Goal: Information Seeking & Learning: Learn about a topic

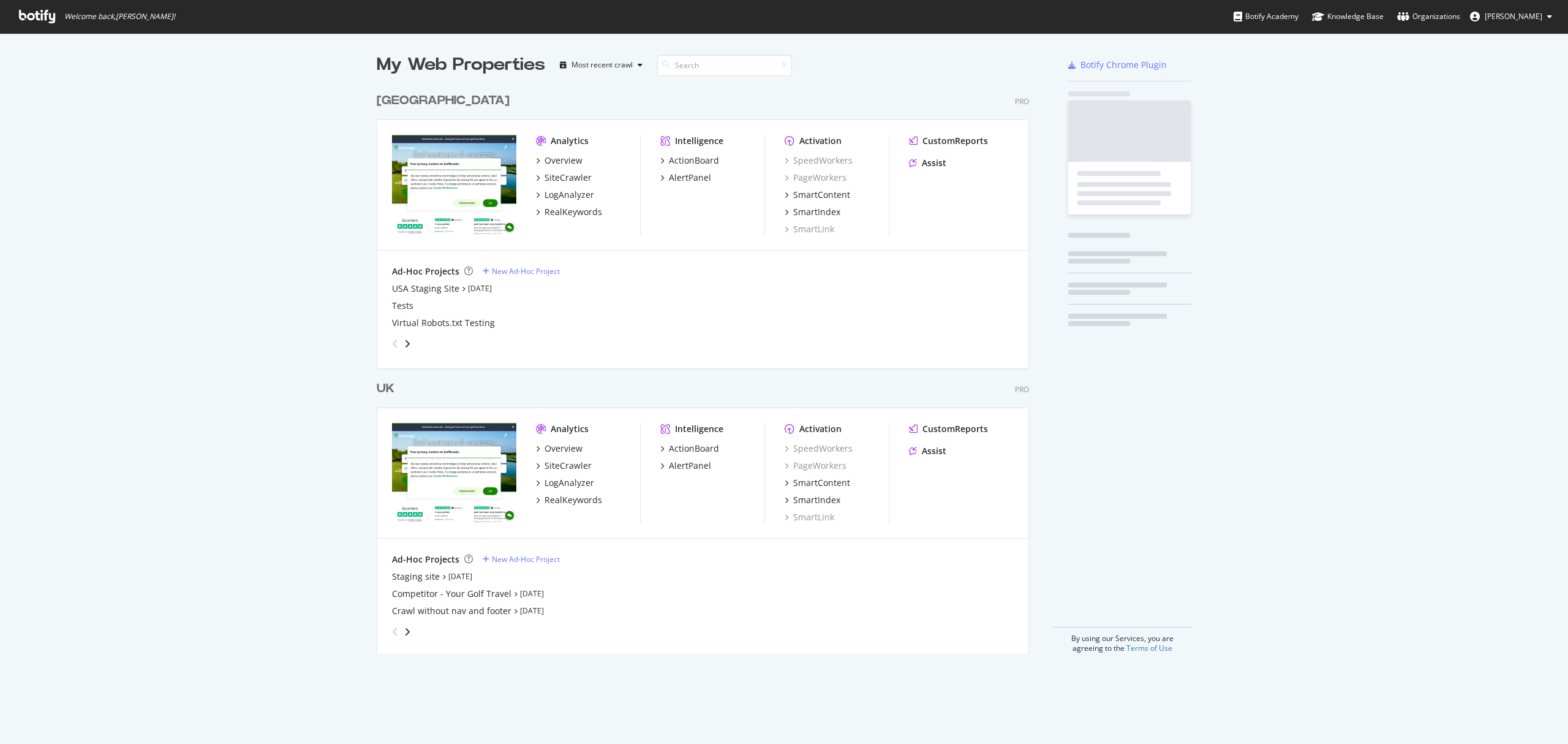
scroll to position [732, 1543]
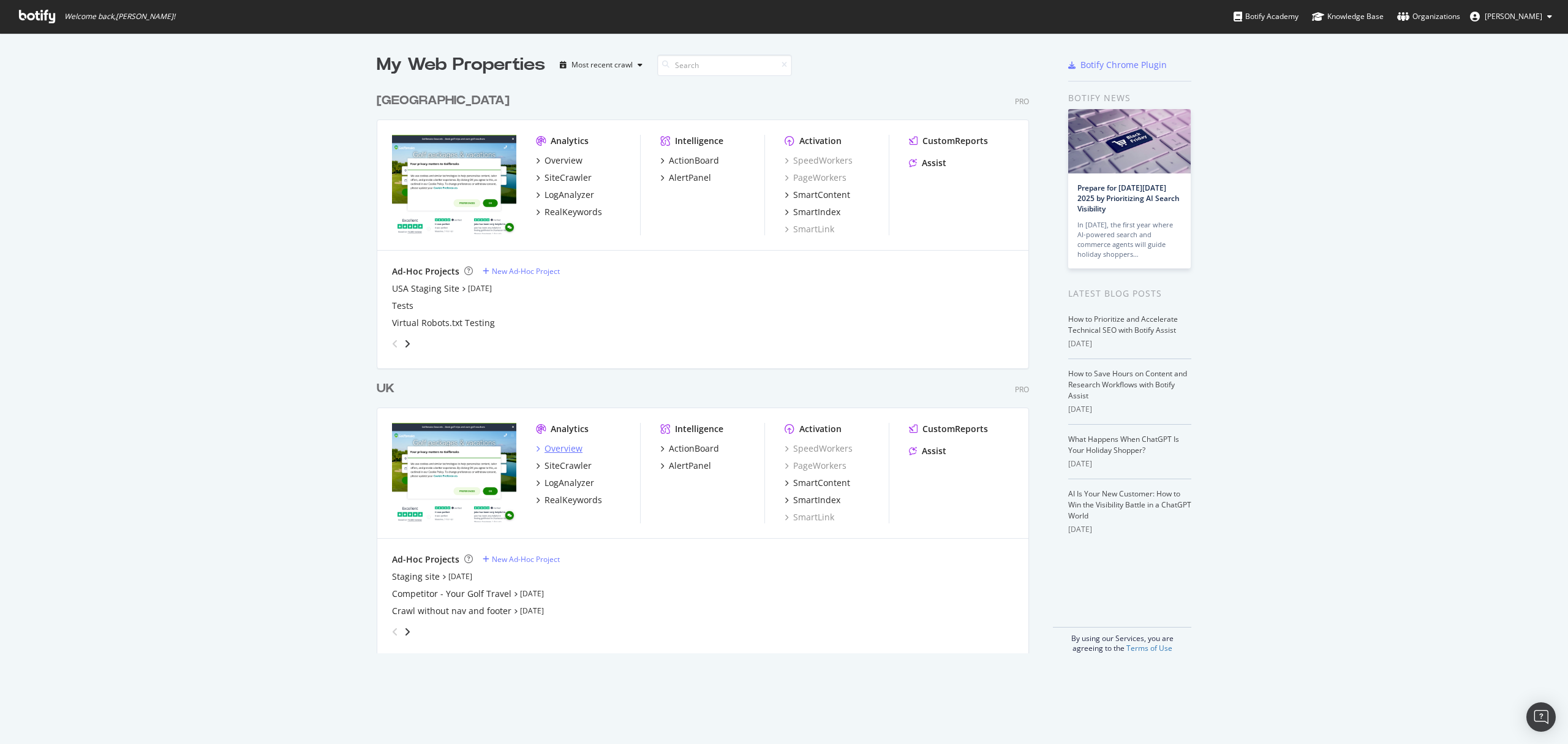
click at [565, 444] on div "Overview" at bounding box center [564, 448] width 38 height 12
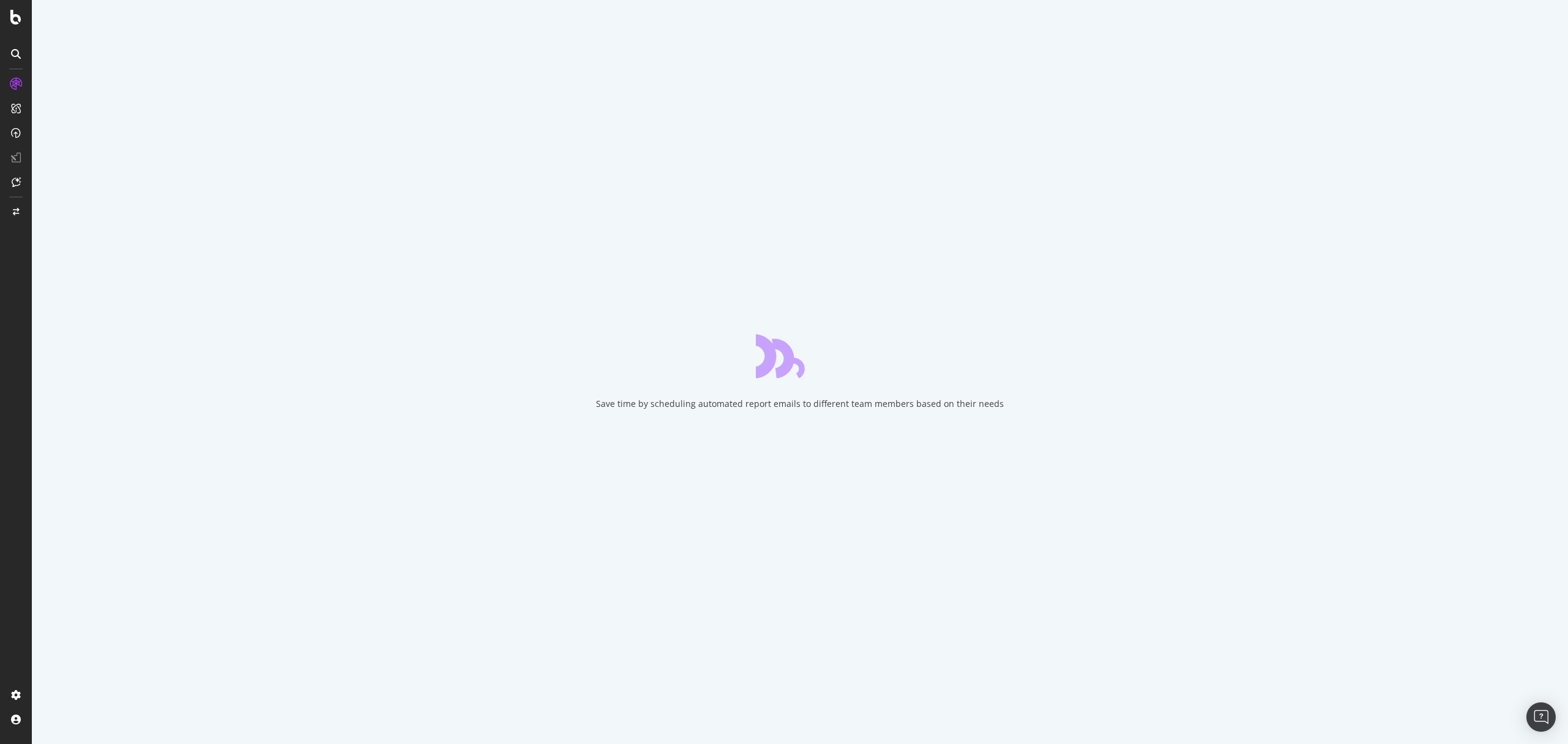
drag, startPoint x: 565, startPoint y: 444, endPoint x: 292, endPoint y: -99, distance: 607.8
click at [292, 0] on html "Save time by scheduling automated report emails to different team members based…" at bounding box center [784, 372] width 1568 height 744
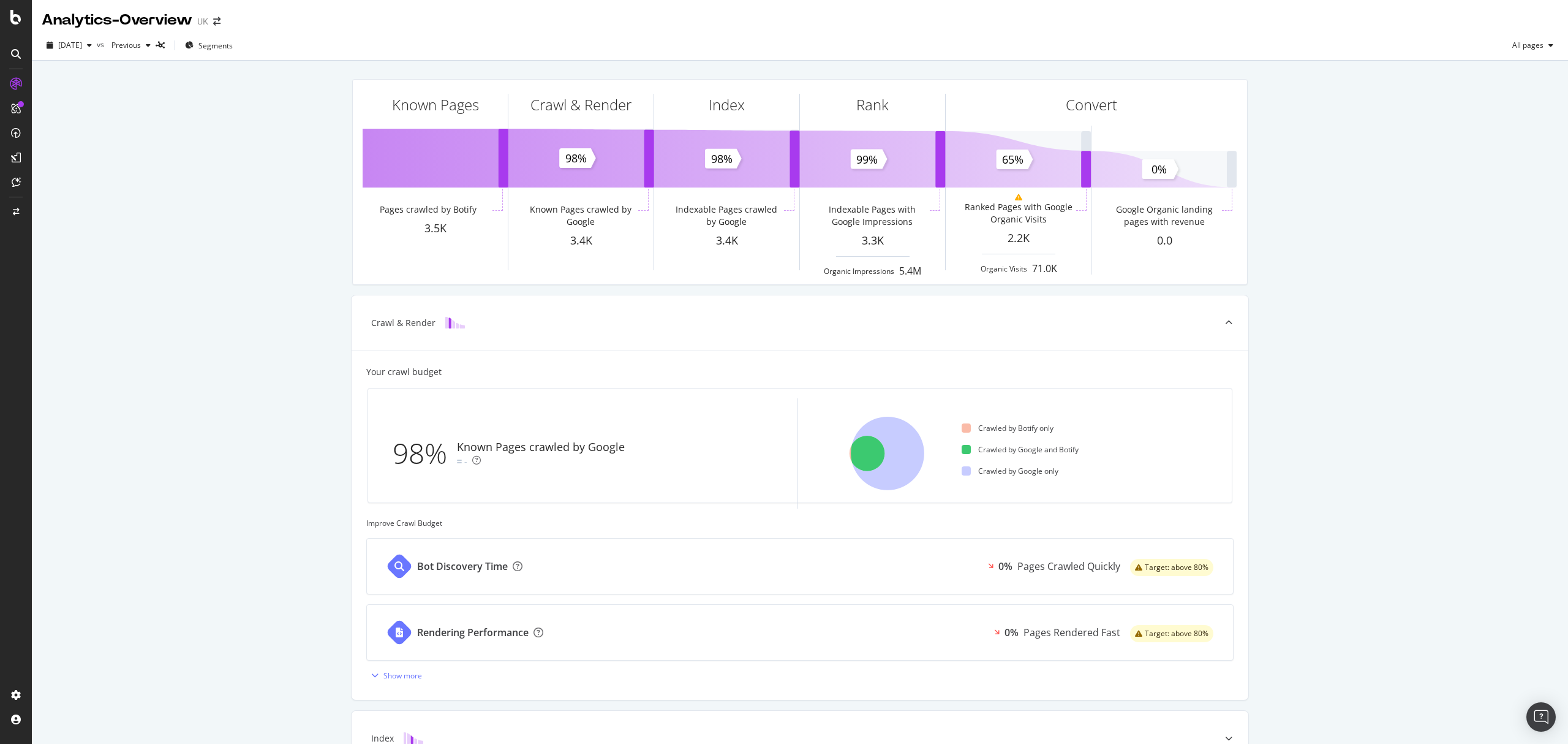
click at [15, 51] on icon at bounding box center [16, 54] width 10 height 10
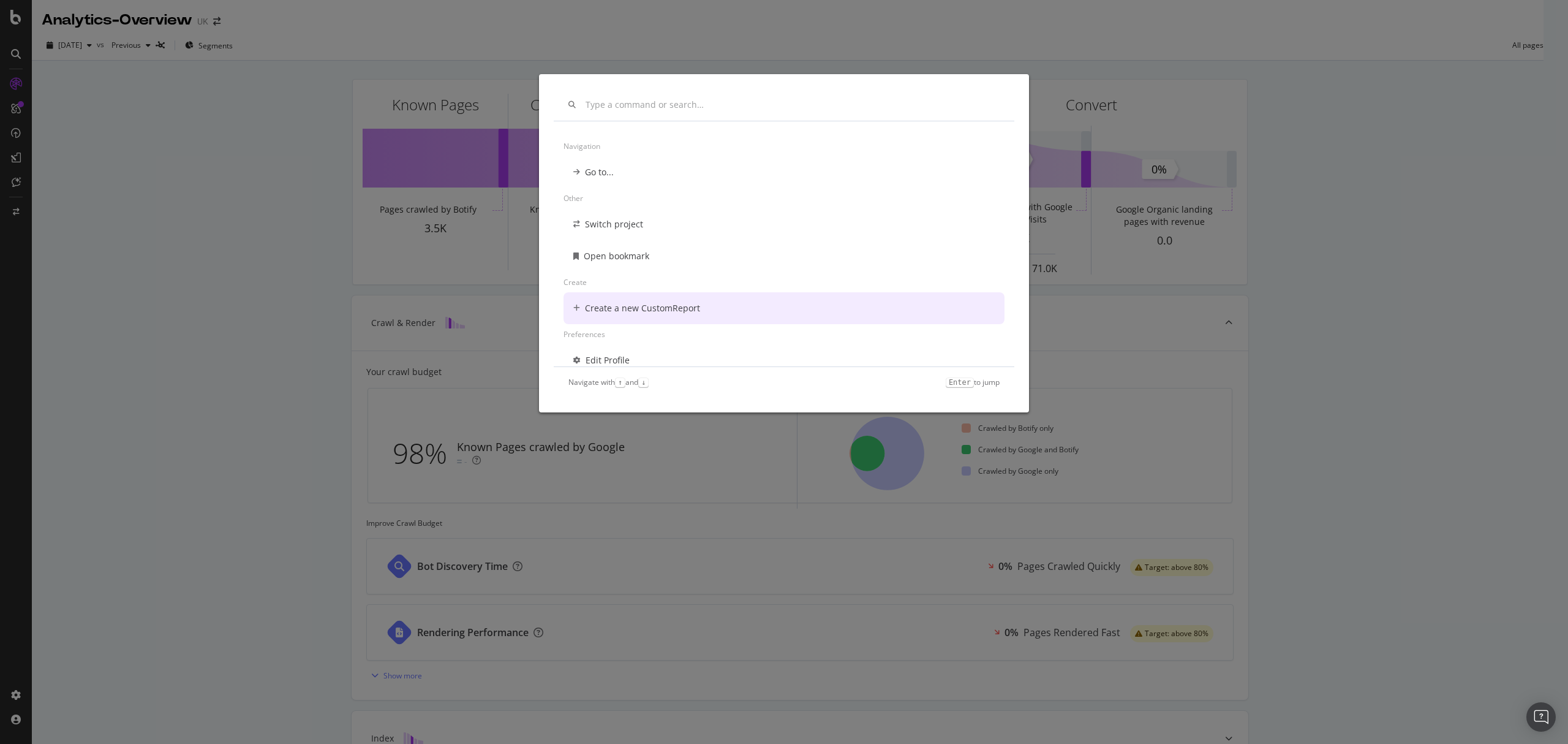
click at [112, 204] on div "Navigation Go to... Other Switch project Open bookmark Create Create a new Cust…" at bounding box center [784, 372] width 1568 height 744
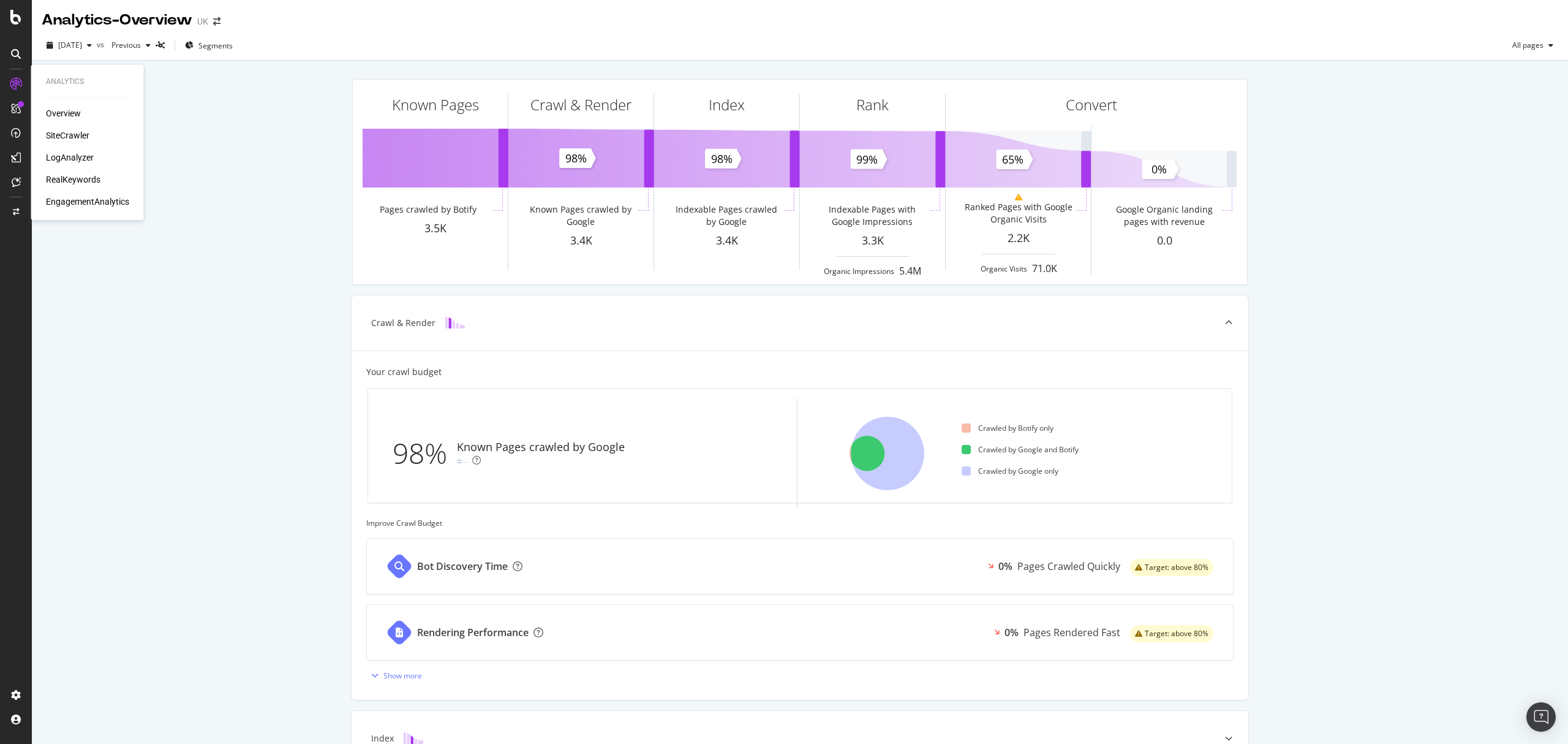
click at [71, 136] on div "SiteCrawler" at bounding box center [67, 136] width 44 height 12
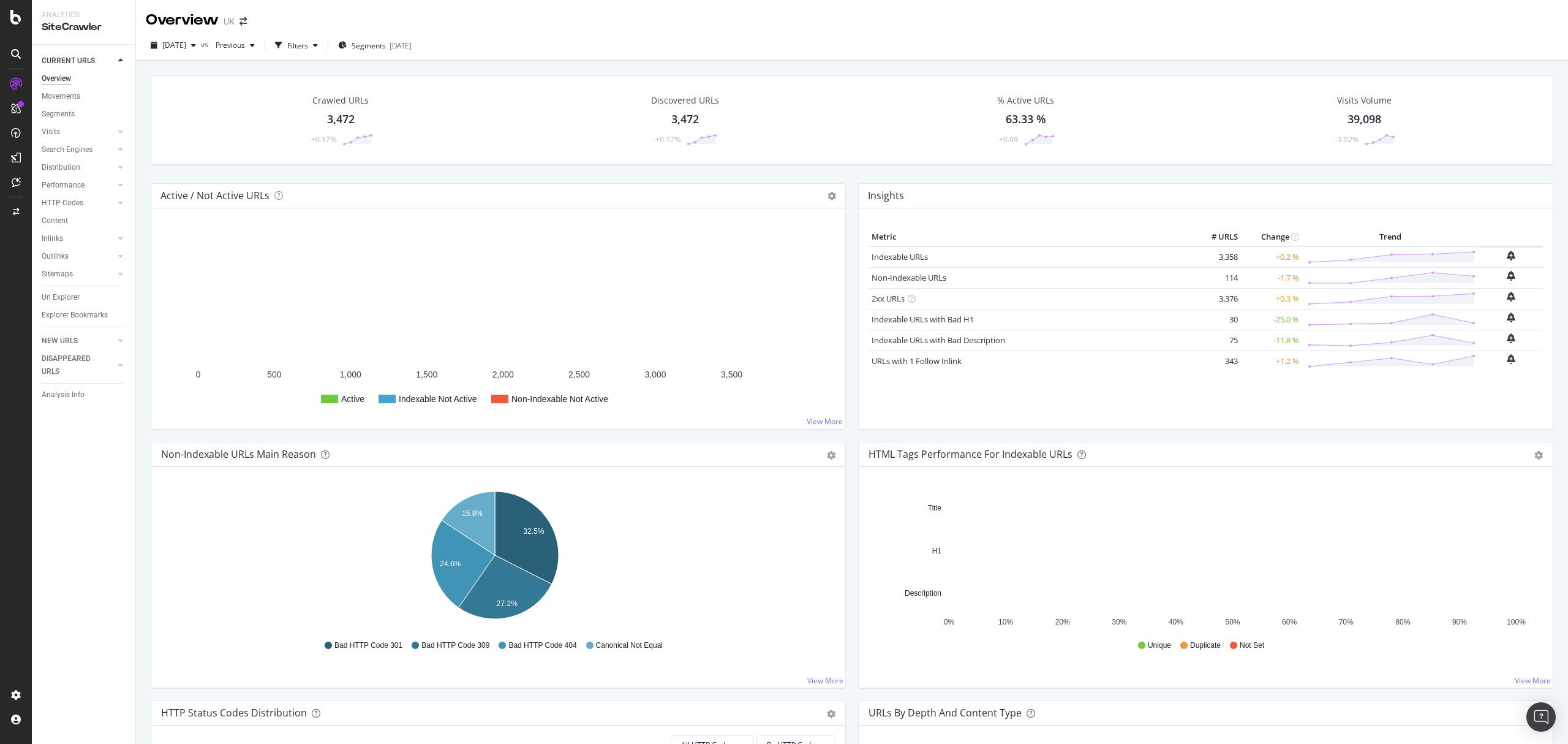
scroll to position [1, 0]
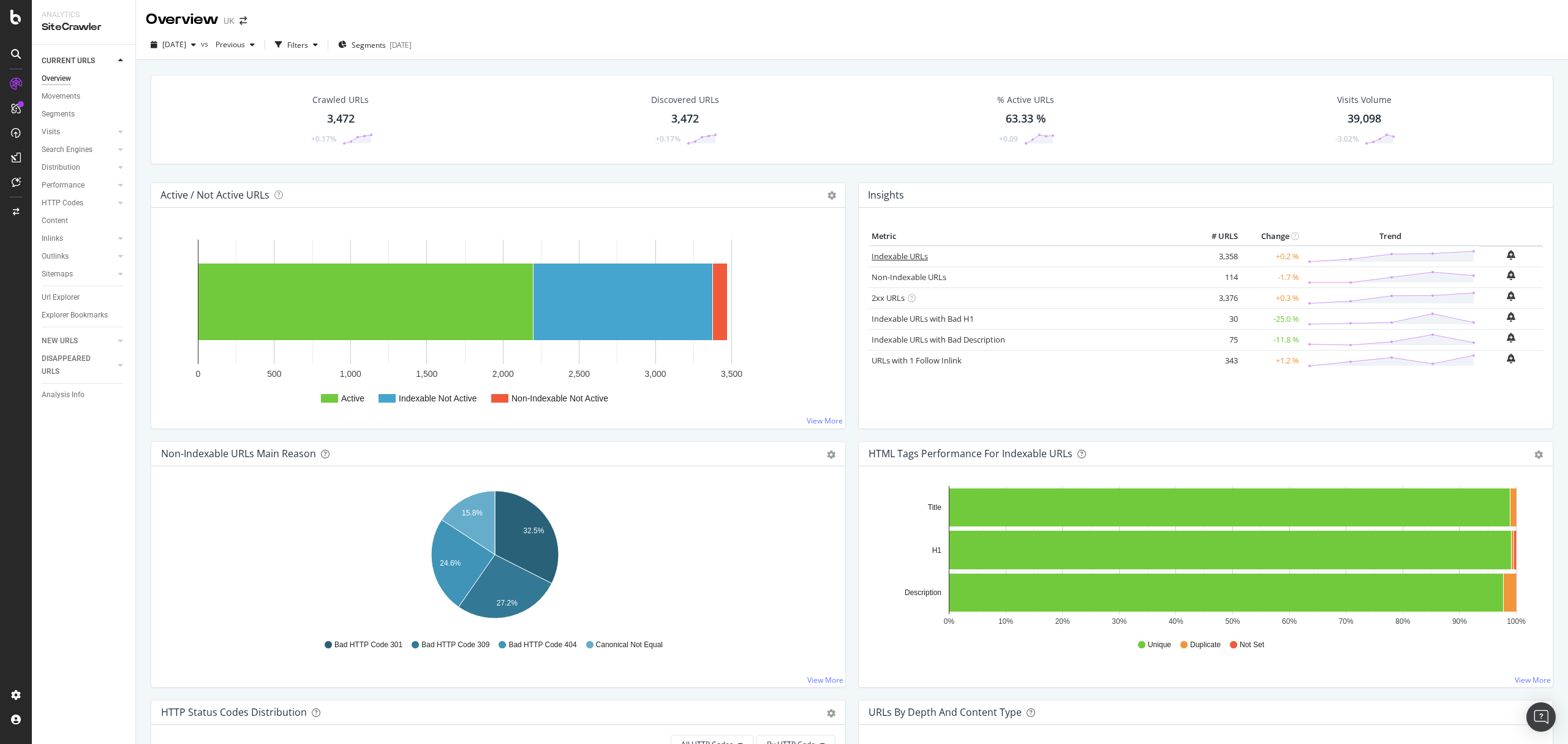
click at [904, 252] on link "Indexable URLs" at bounding box center [899, 256] width 56 height 11
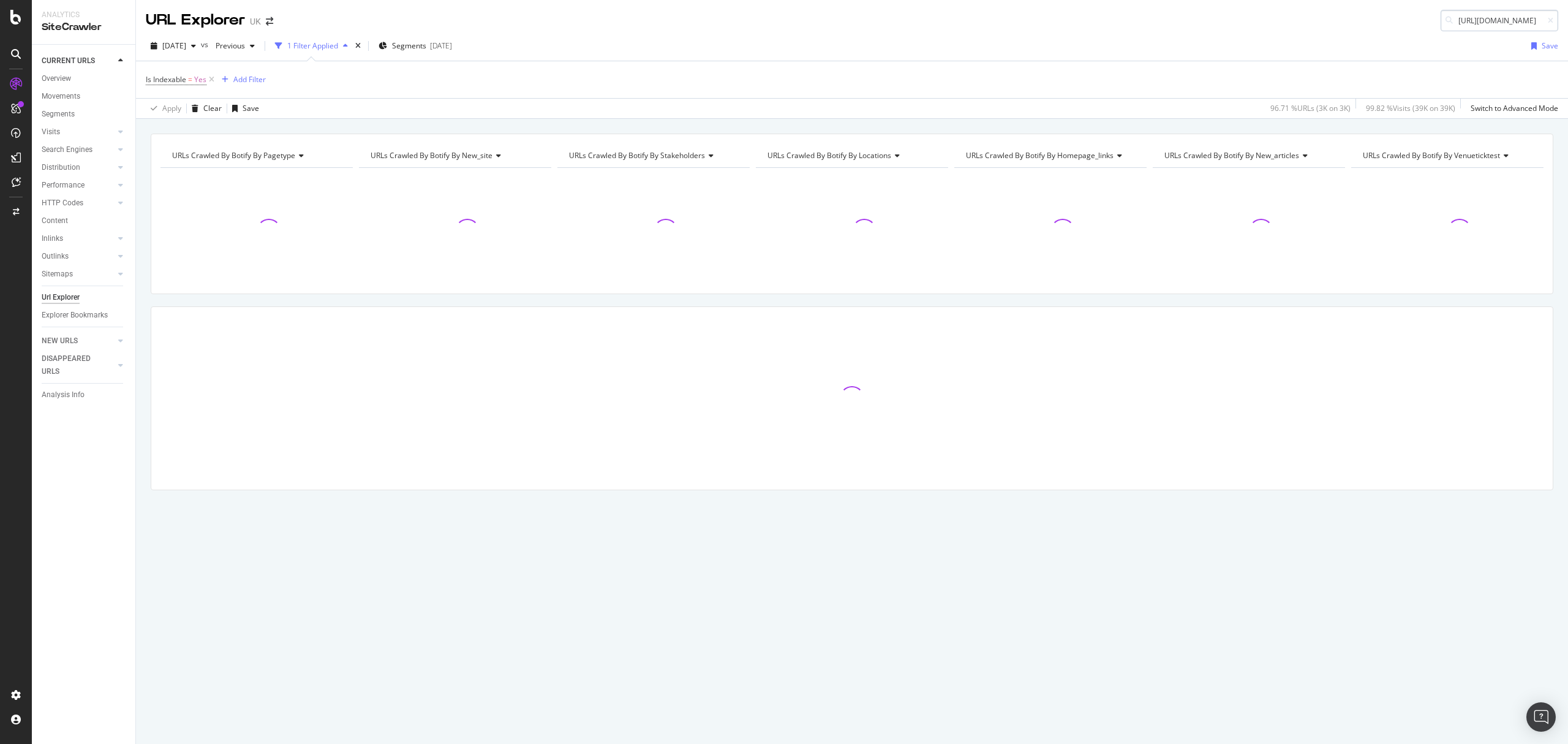
scroll to position [0, 144]
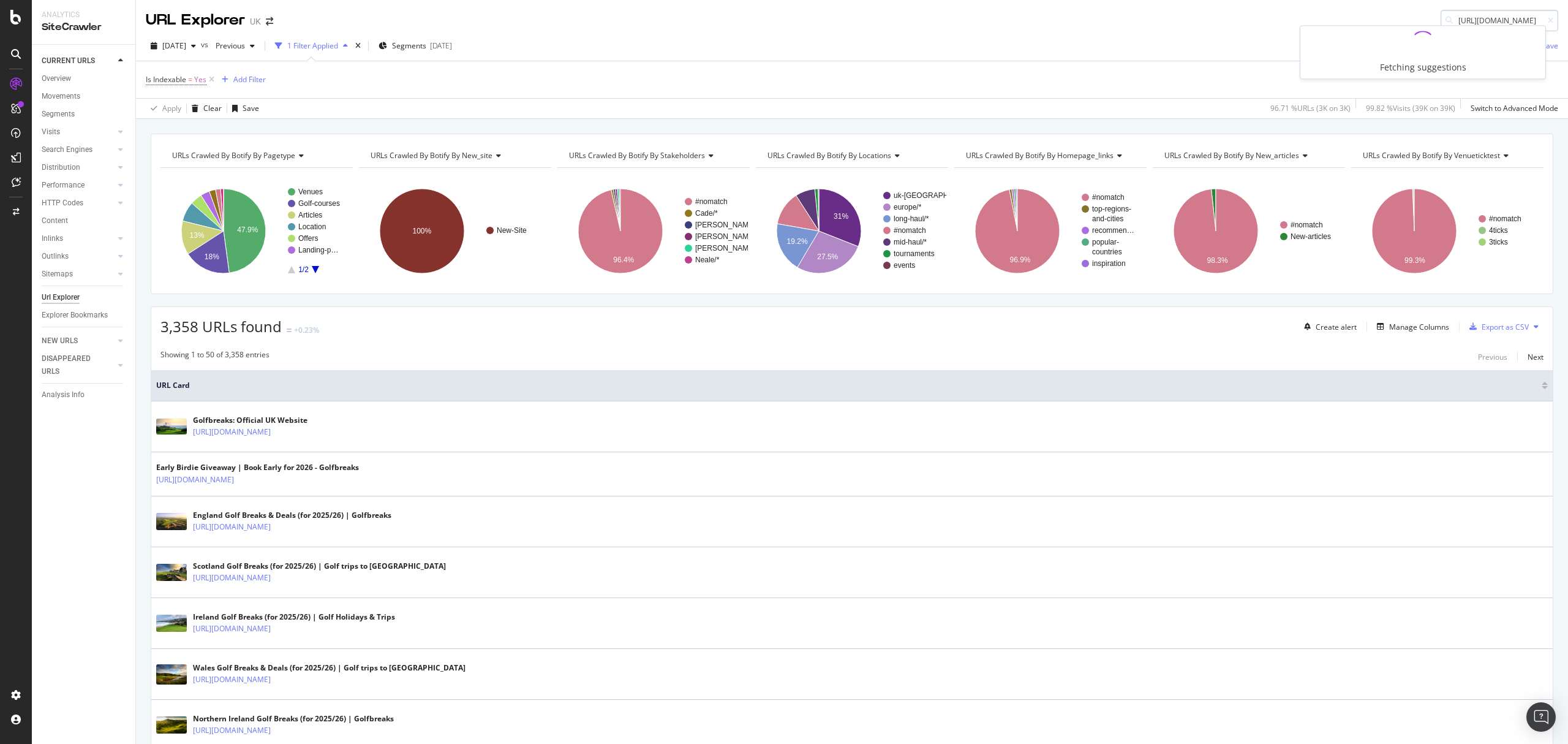
type input "https://www.golfbreaks.com/en-gb/tours/the-open-tour-experience/"
click at [1429, 41] on div "https://www.golfbreaks.com/en-gb/tours/the-open-tour-experience/" at bounding box center [1422, 36] width 235 height 10
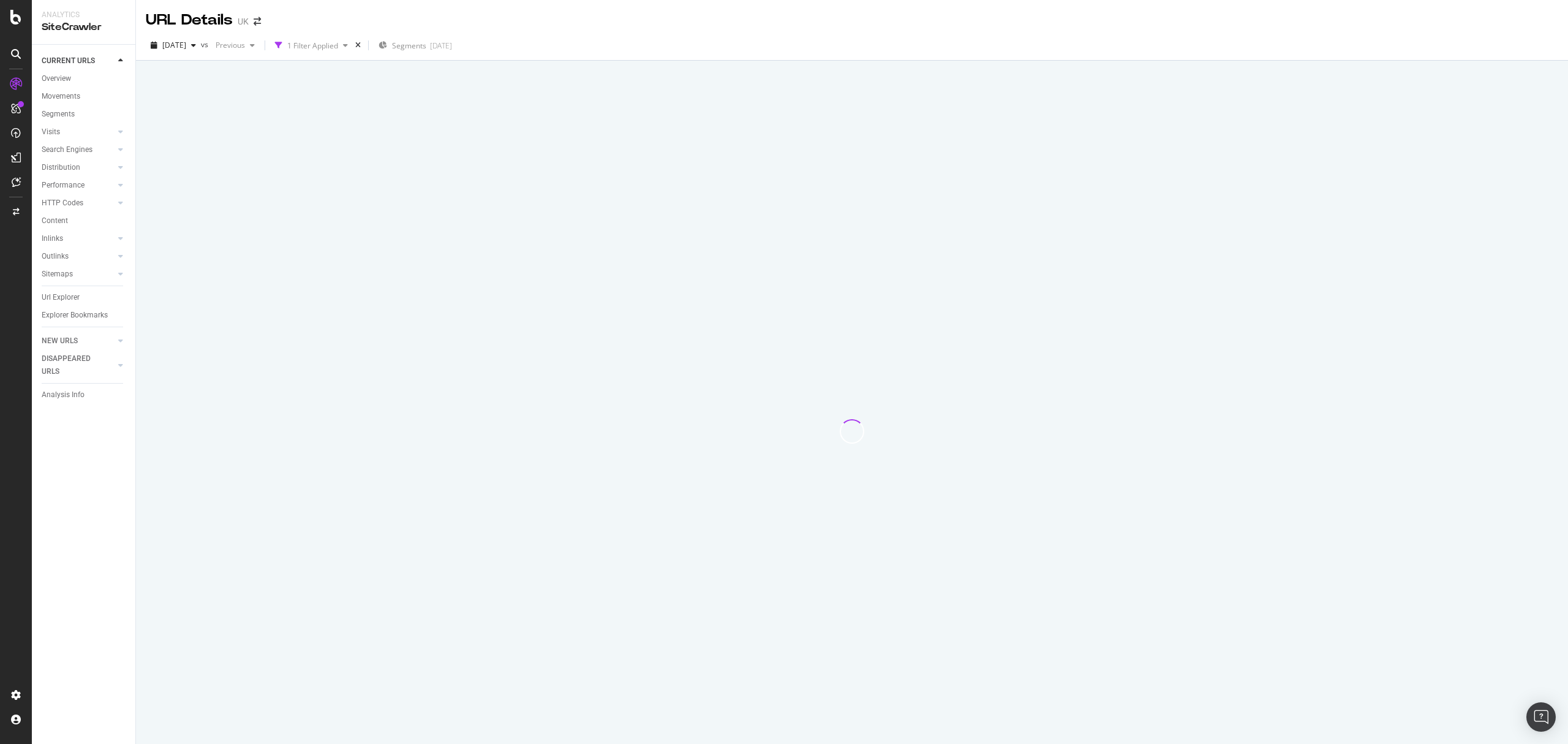
drag, startPoint x: 1381, startPoint y: 257, endPoint x: 1191, endPoint y: -99, distance: 403.5
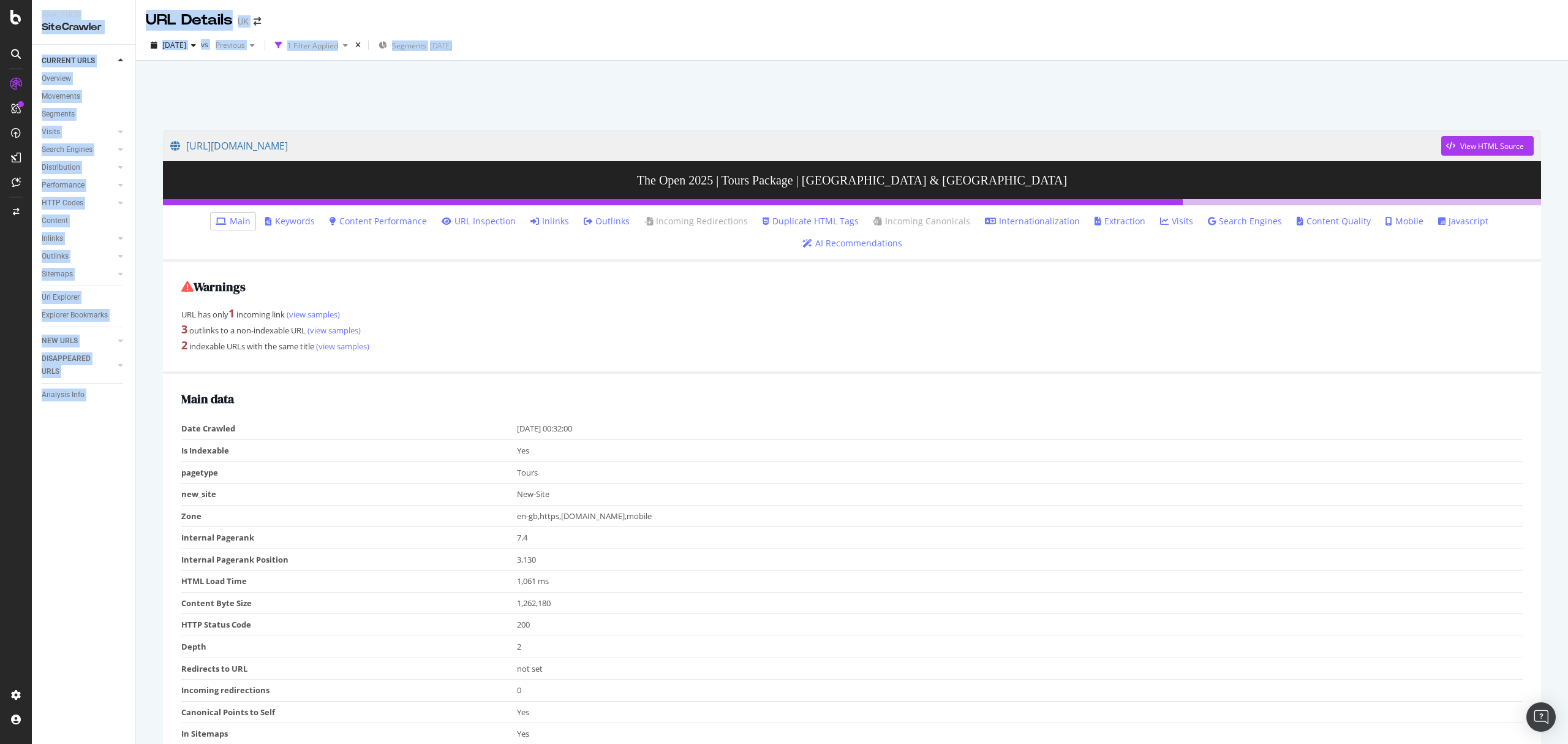
click at [477, 113] on div at bounding box center [852, 92] width 1402 height 52
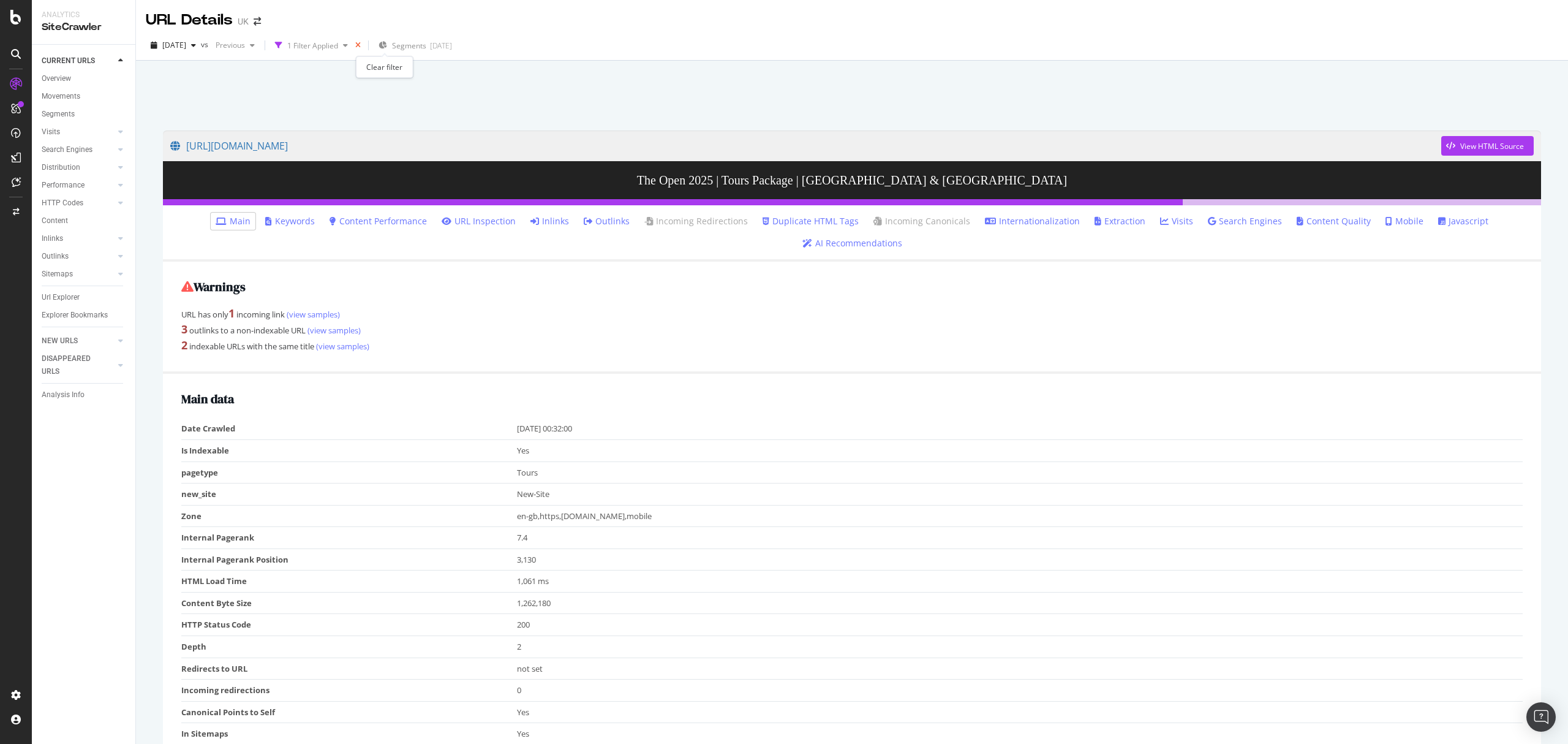
click at [361, 47] on icon "times" at bounding box center [358, 46] width 6 height 7
click at [61, 131] on div "SiteCrawler" at bounding box center [67, 136] width 44 height 12
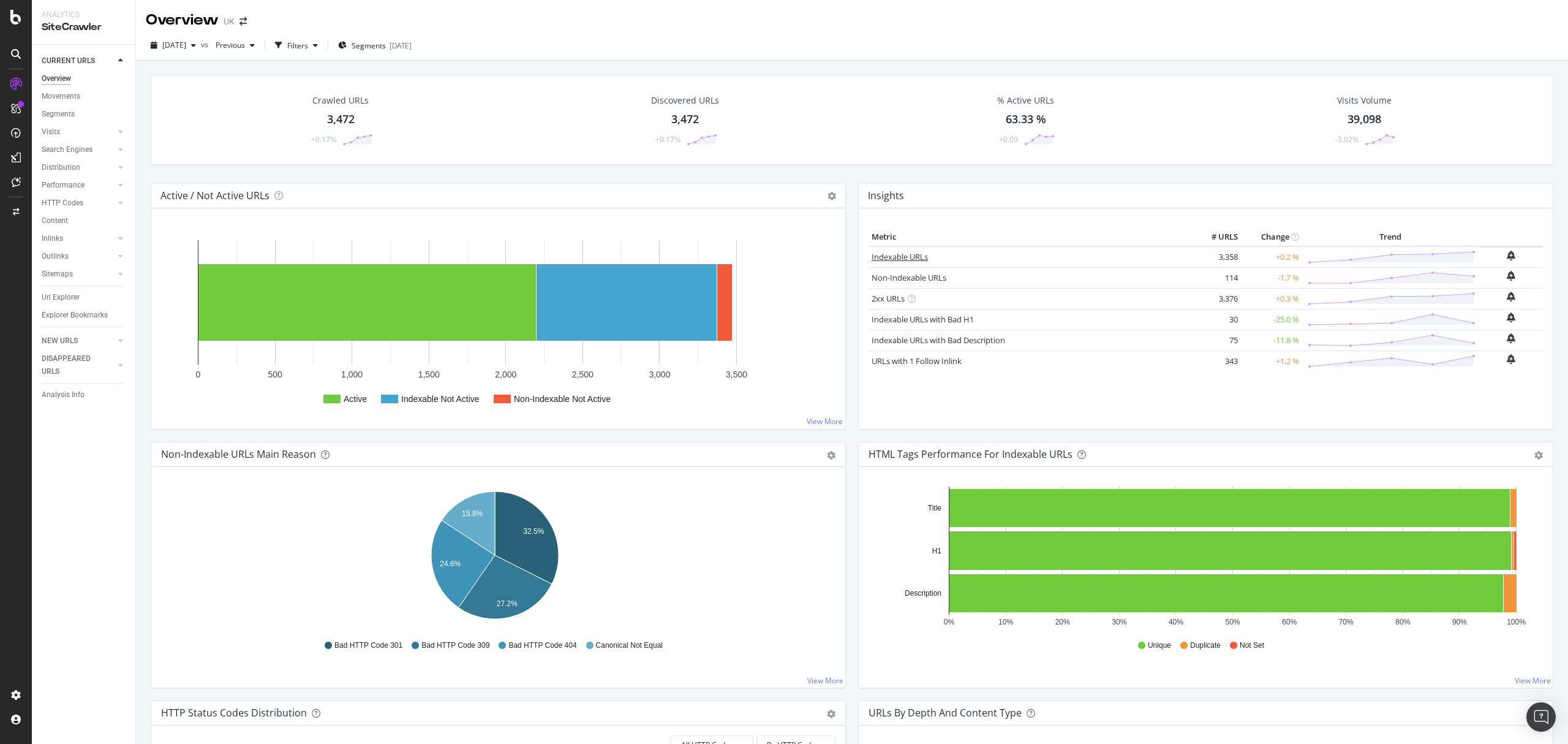
click at [892, 252] on link "Indexable URLs" at bounding box center [899, 257] width 56 height 11
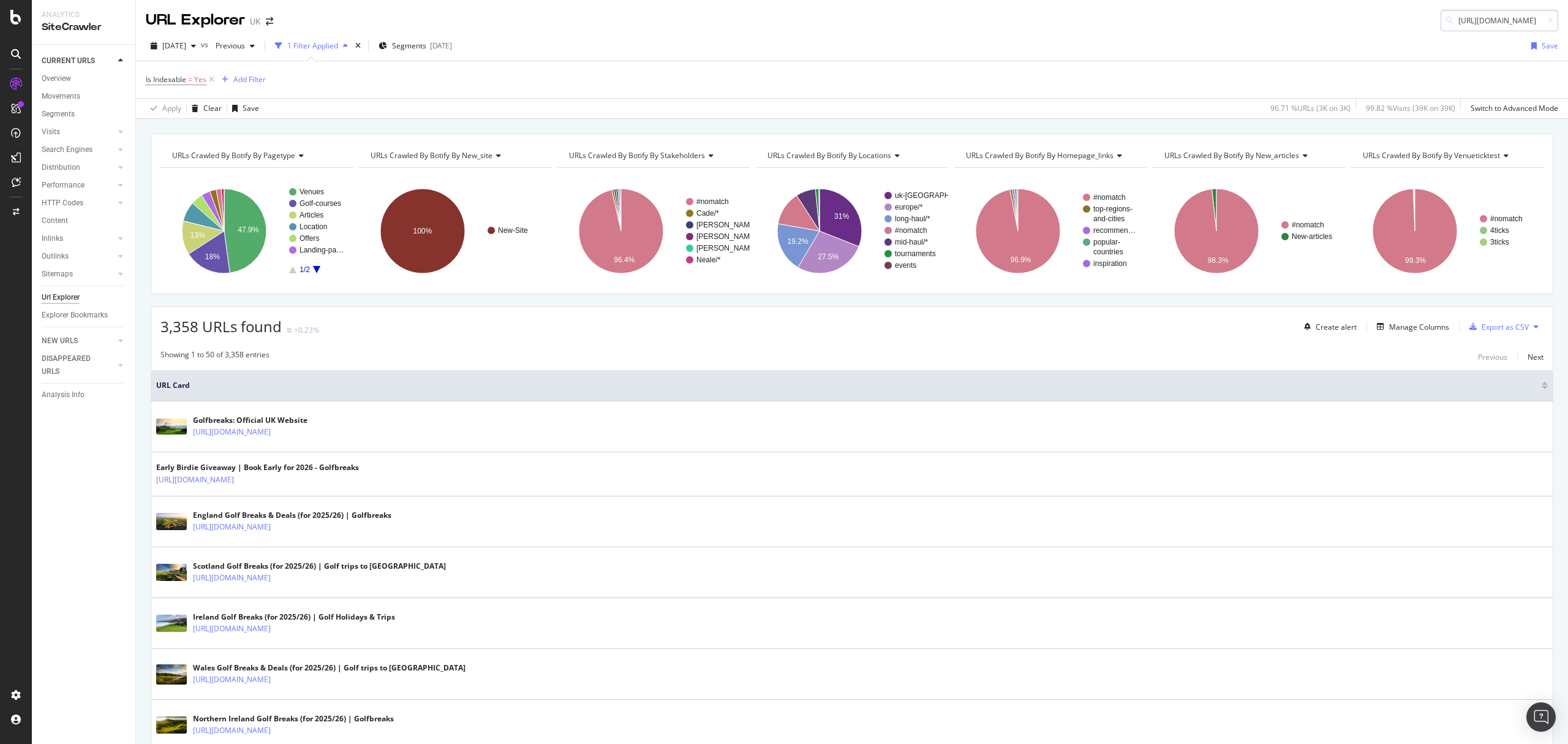
scroll to position [0, 153]
type input "https://www.golfbreaks.com/en-gb/tours/thailand-beach-city-golf-tour/"
click at [1453, 26] on link "https://www.golfbreaks.com/en-gb/tours/thailand-beach-city-golf-tour/ Golf Brea…" at bounding box center [1422, 41] width 245 height 30
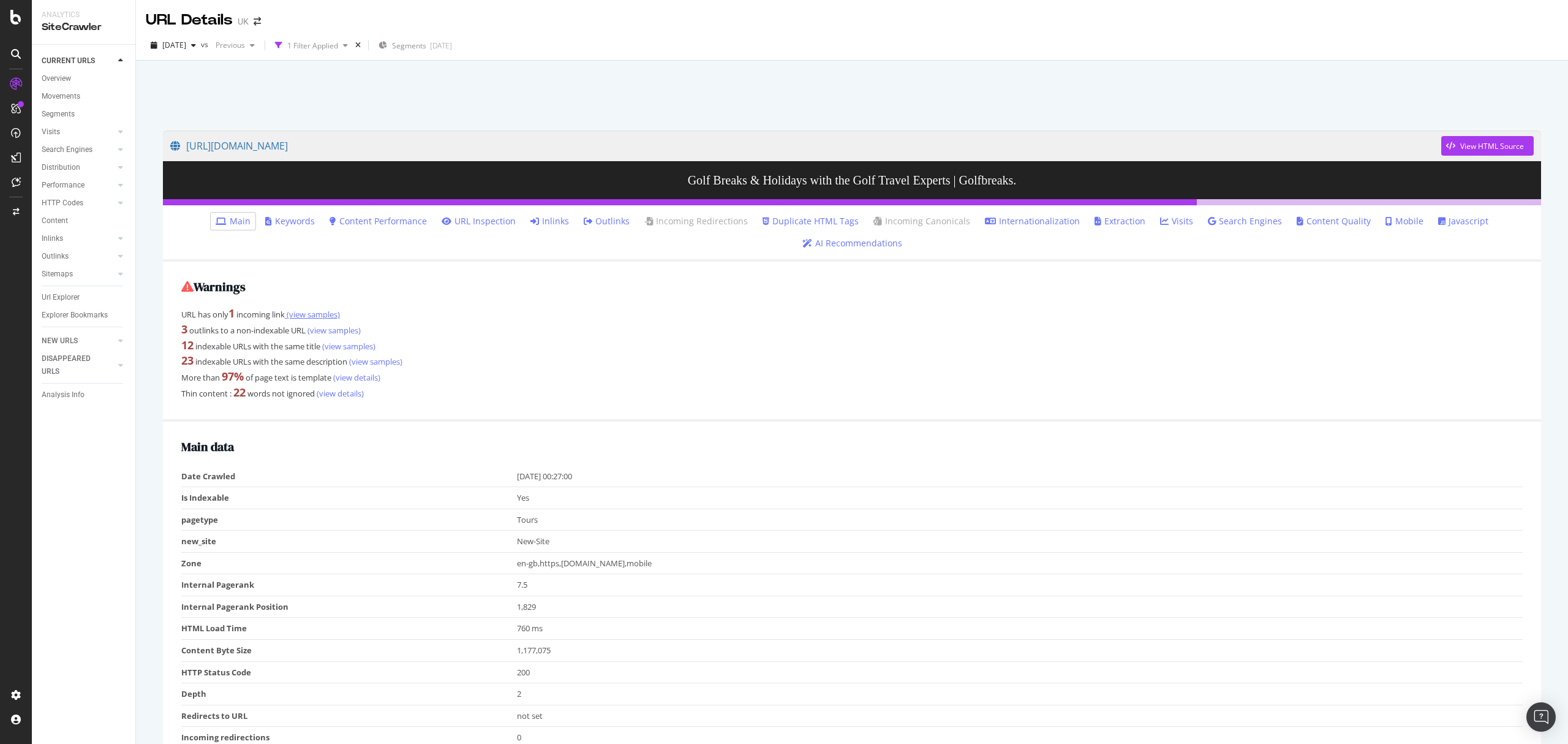
click at [329, 312] on link "(view samples)" at bounding box center [312, 315] width 55 height 11
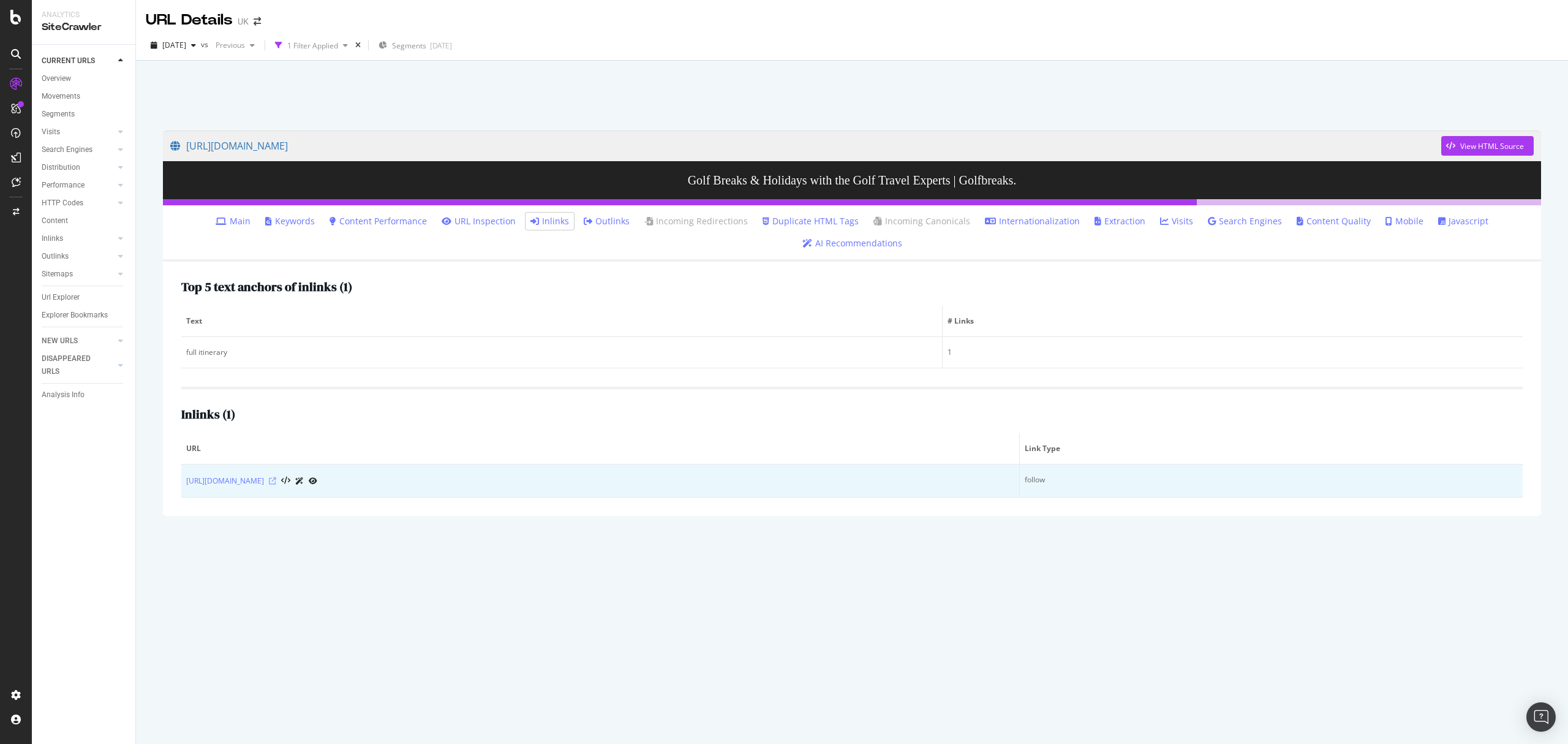
click at [276, 477] on icon at bounding box center [273, 481] width 7 height 7
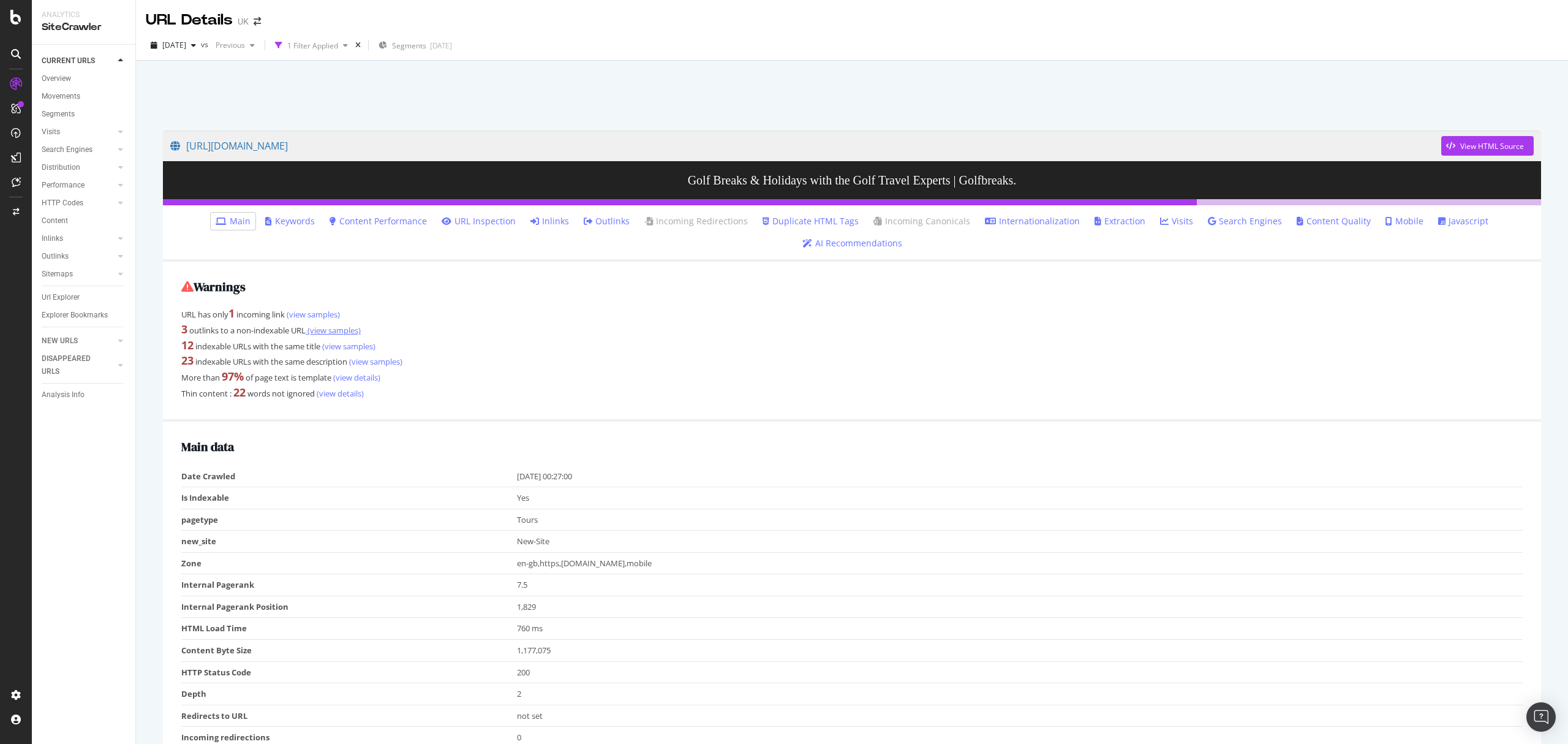
click at [332, 327] on link "(view samples)" at bounding box center [333, 330] width 55 height 11
click at [366, 349] on link "(view samples)" at bounding box center [347, 346] width 55 height 11
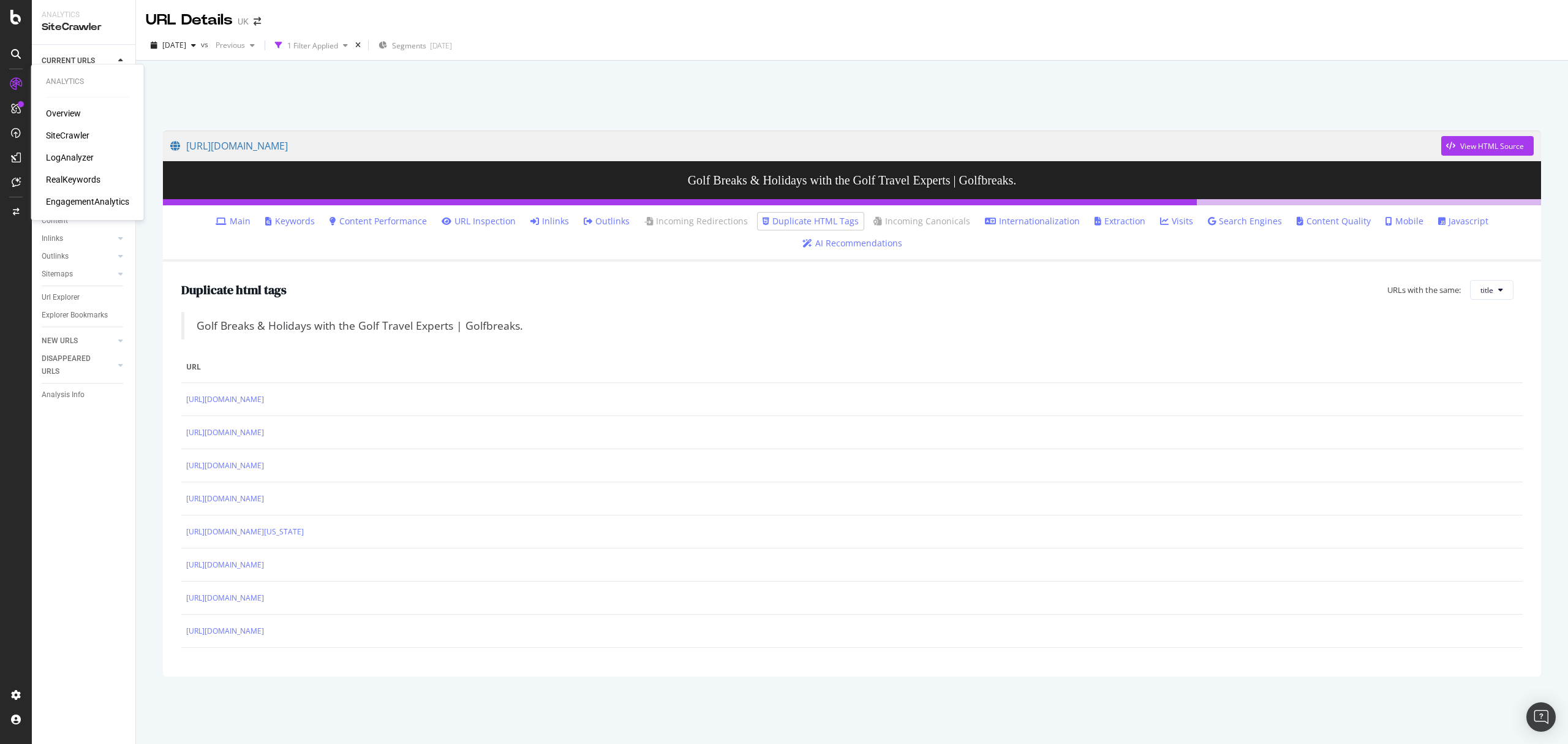
click at [12, 85] on icon at bounding box center [16, 84] width 12 height 12
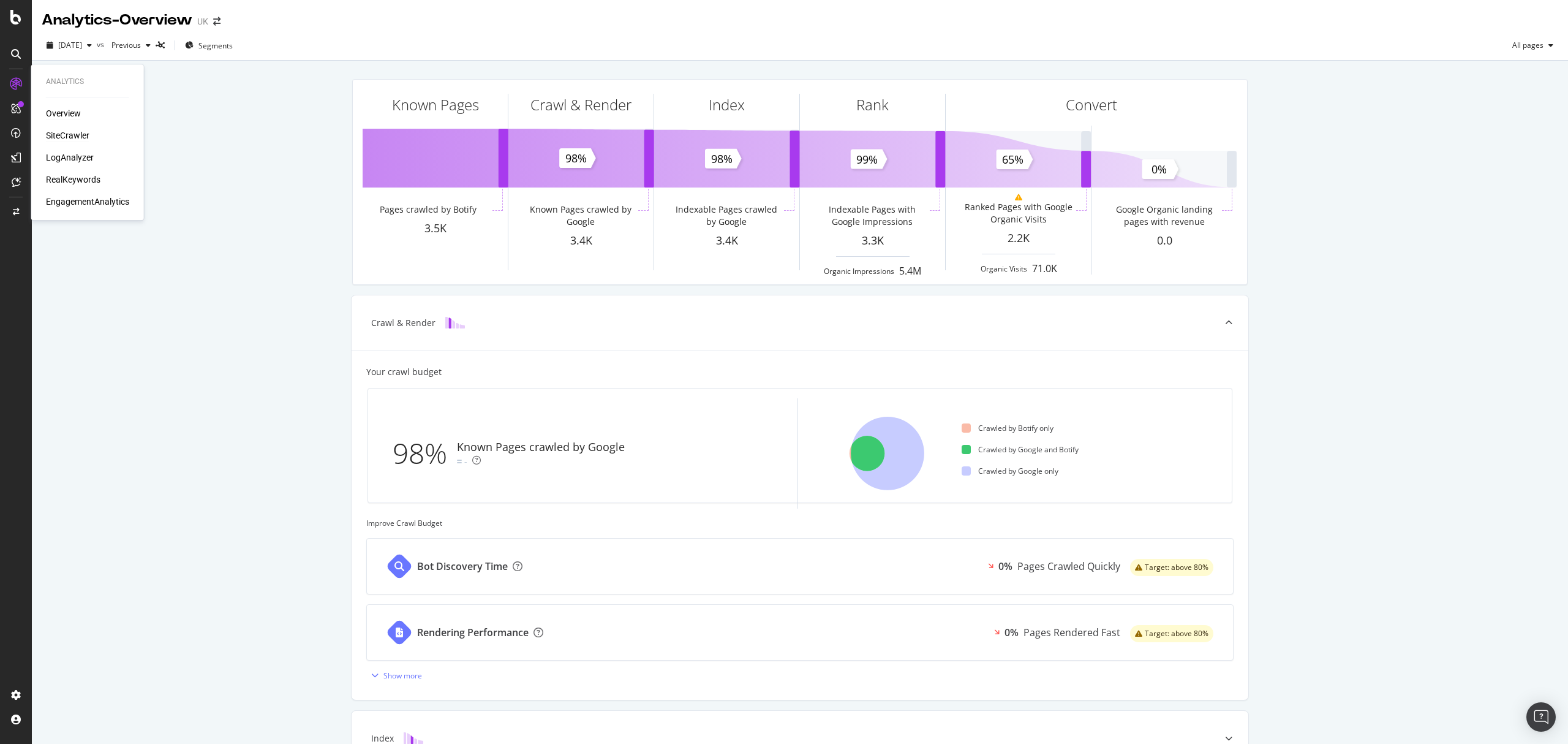
click at [70, 134] on div "SiteCrawler" at bounding box center [67, 136] width 44 height 12
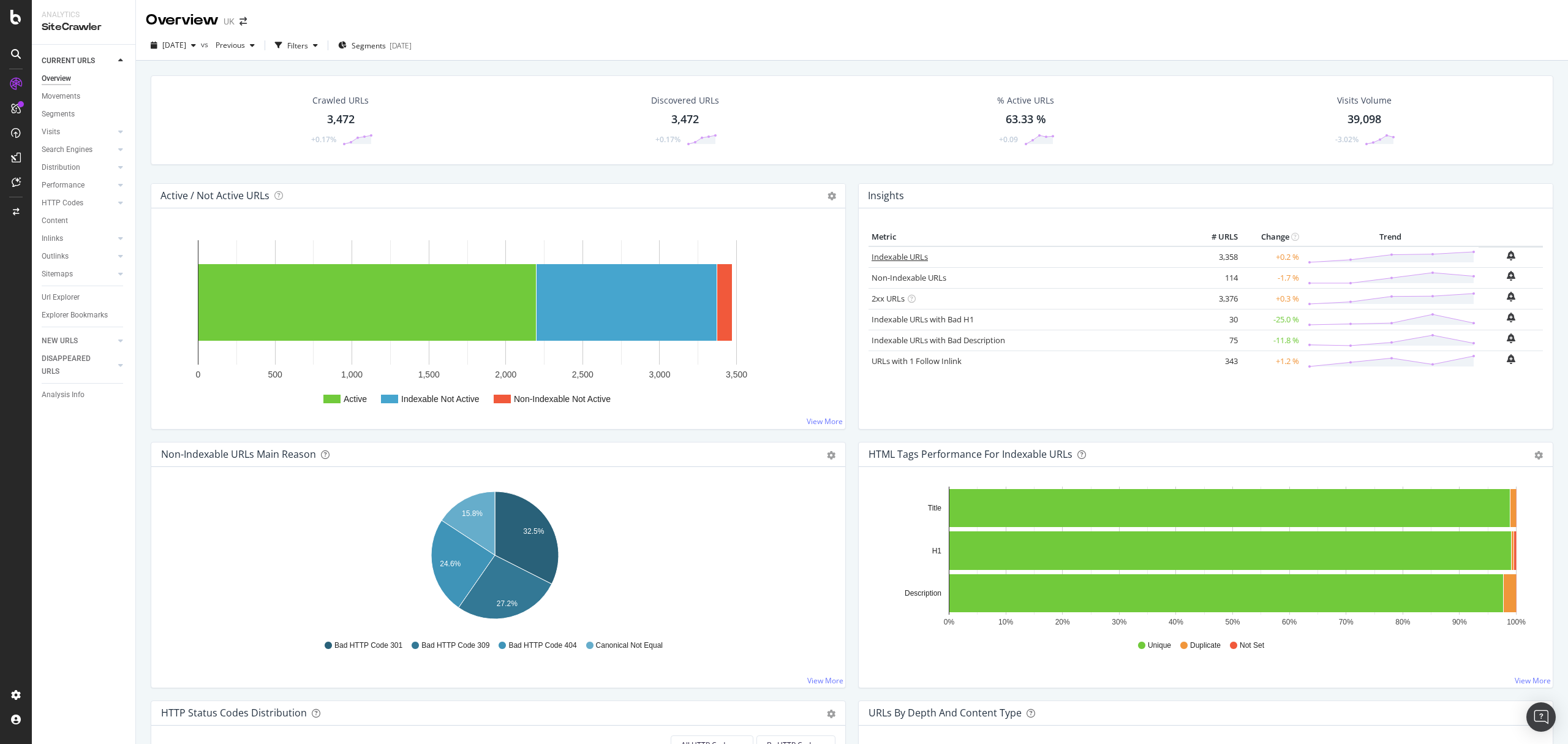
click at [905, 255] on link "Indexable URLs" at bounding box center [899, 257] width 56 height 11
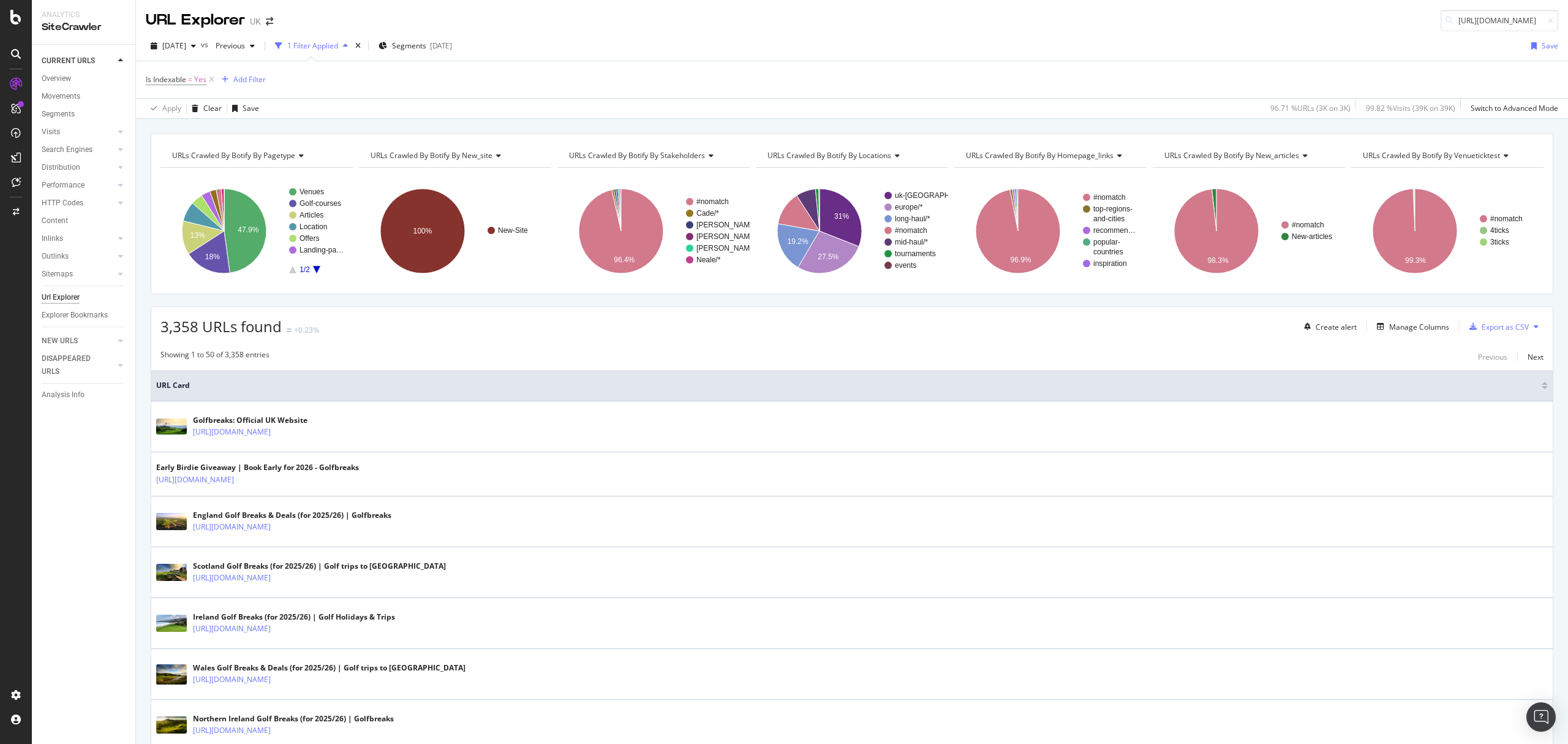
scroll to position [0, 144]
type input "https://www.golfbreaks.com/en-gb/tours/the-open-tour-experience/"
click at [1431, 41] on div "https://www.golfbreaks.com/en-gb/tours/the-open-tour-experience/" at bounding box center [1422, 36] width 235 height 10
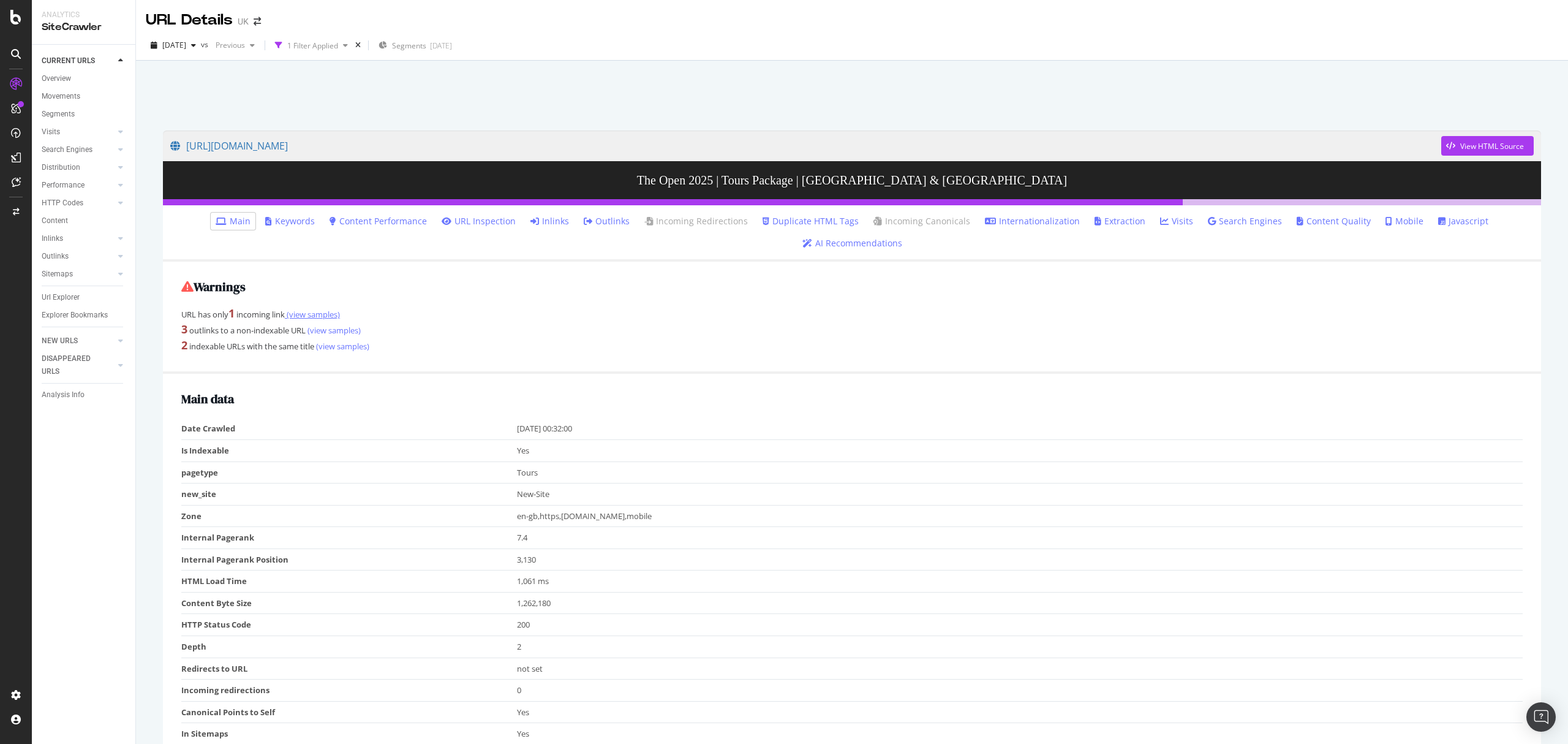
click at [331, 315] on link "(view samples)" at bounding box center [312, 315] width 55 height 11
click at [321, 326] on link "(view samples)" at bounding box center [333, 330] width 55 height 11
click at [75, 133] on div "SiteCrawler" at bounding box center [67, 136] width 44 height 12
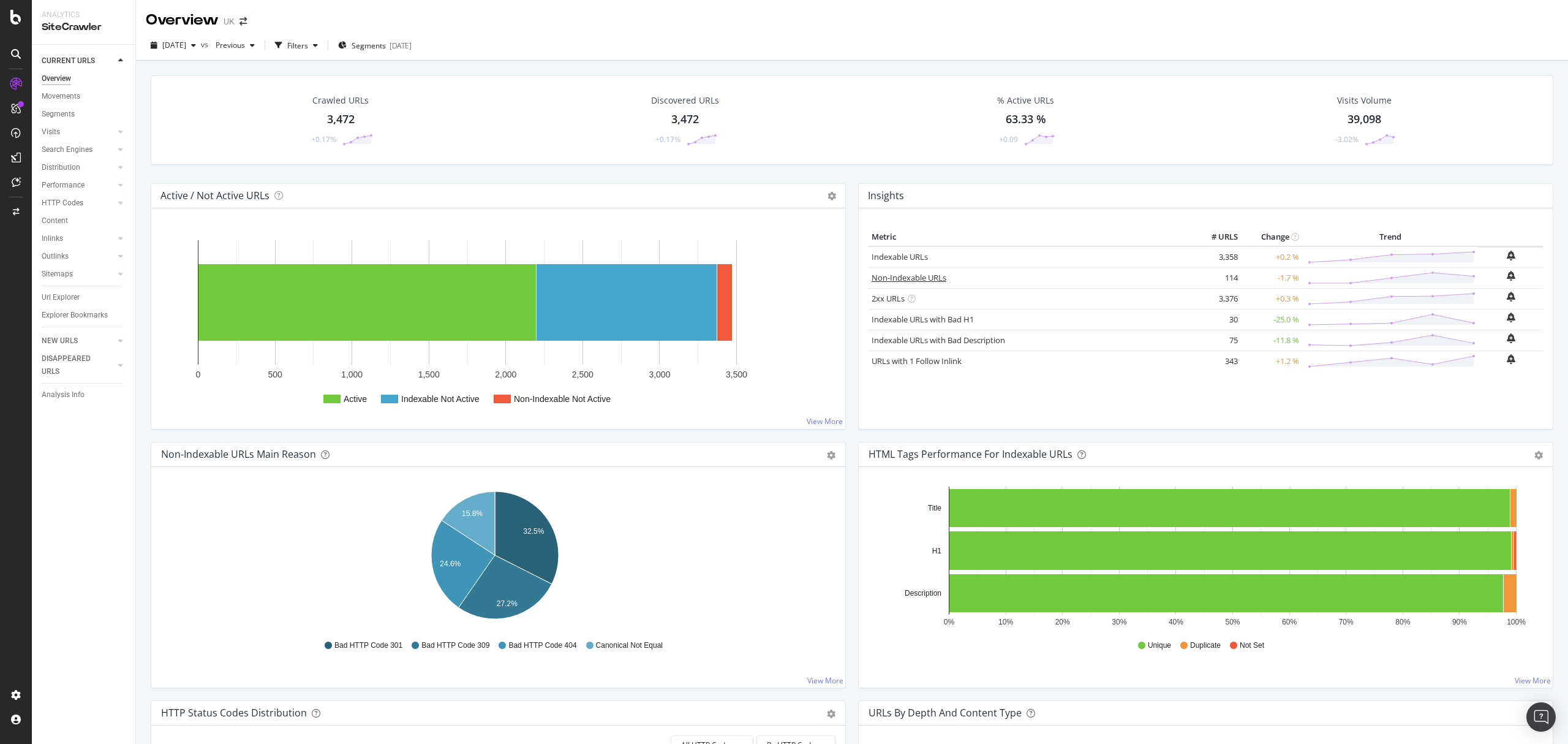
click at [919, 276] on link "Non-Indexable URLs" at bounding box center [908, 278] width 75 height 11
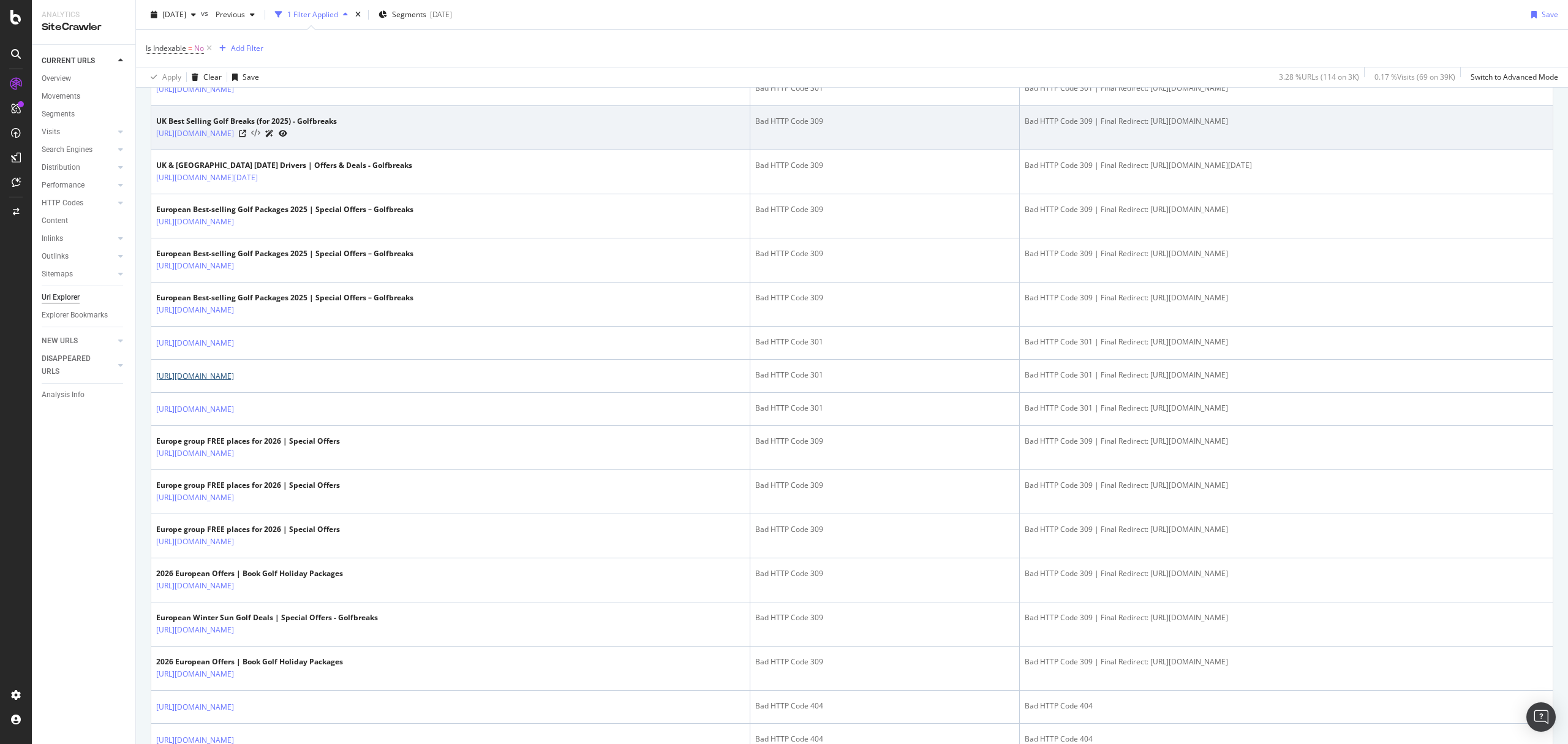
scroll to position [606, 0]
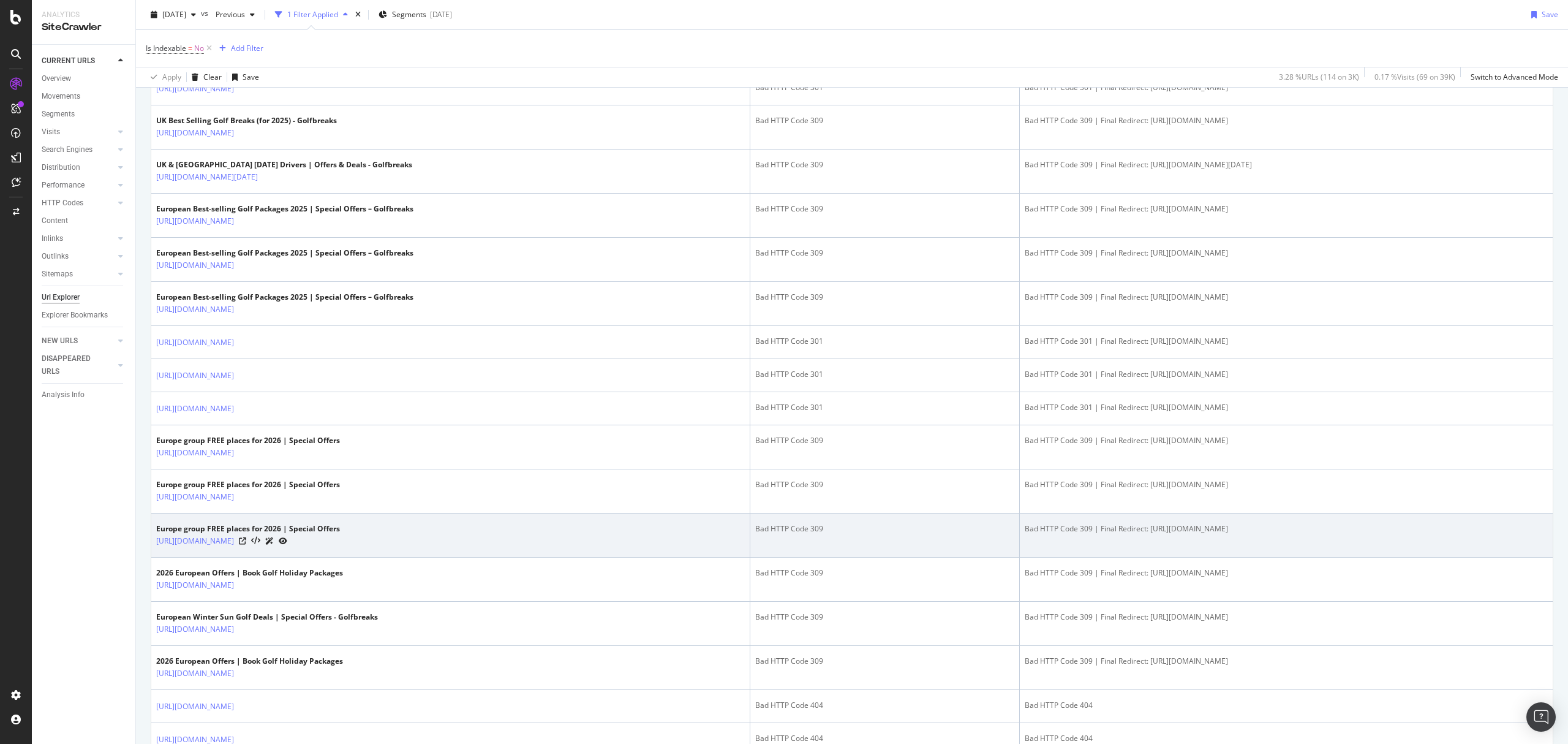
click at [611, 524] on td "Europe group FREE places for 2026 | Special Offers https://www.golfbreaks.com/e…" at bounding box center [450, 535] width 599 height 44
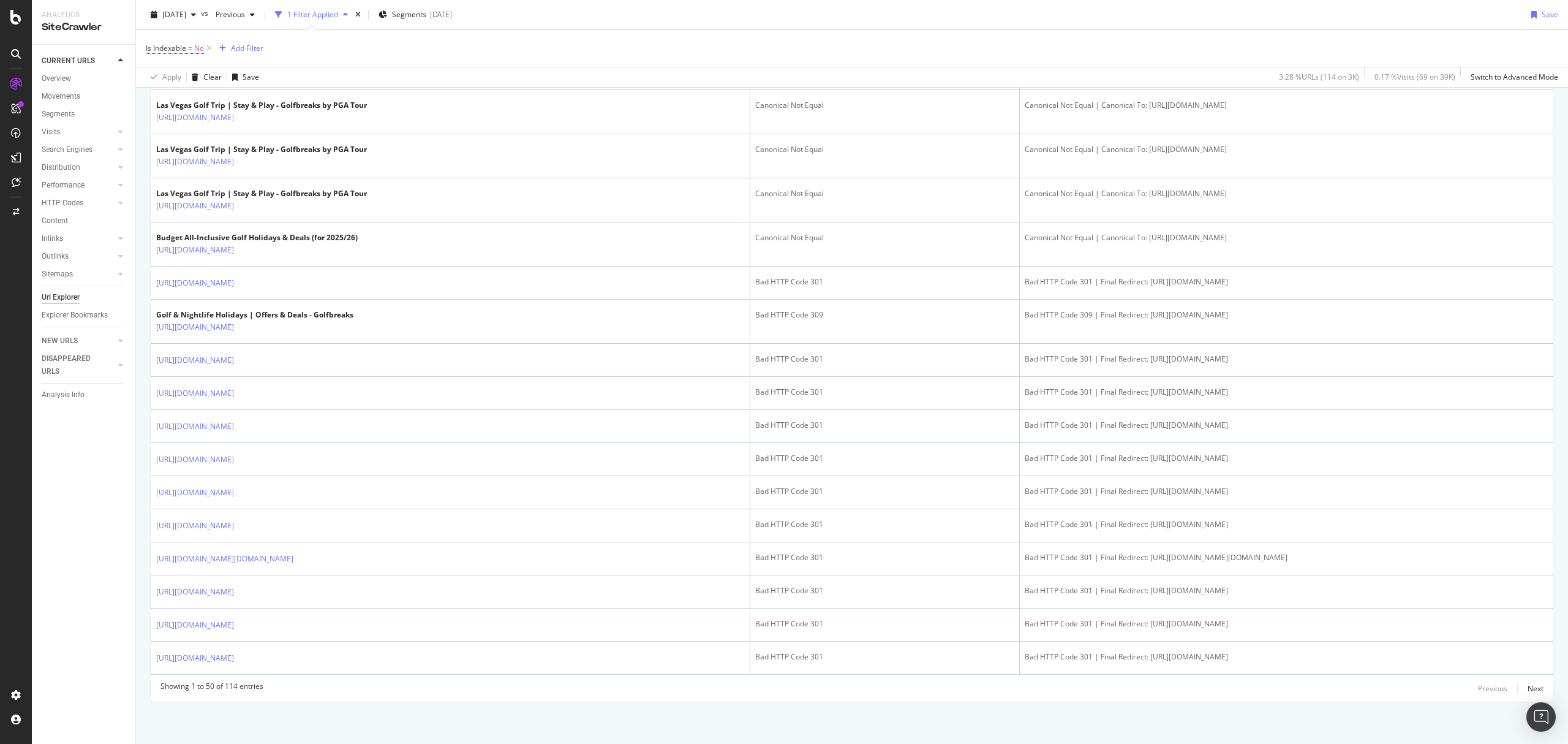
scroll to position [1657, 0]
click at [1527, 684] on div "Next" at bounding box center [1535, 687] width 16 height 10
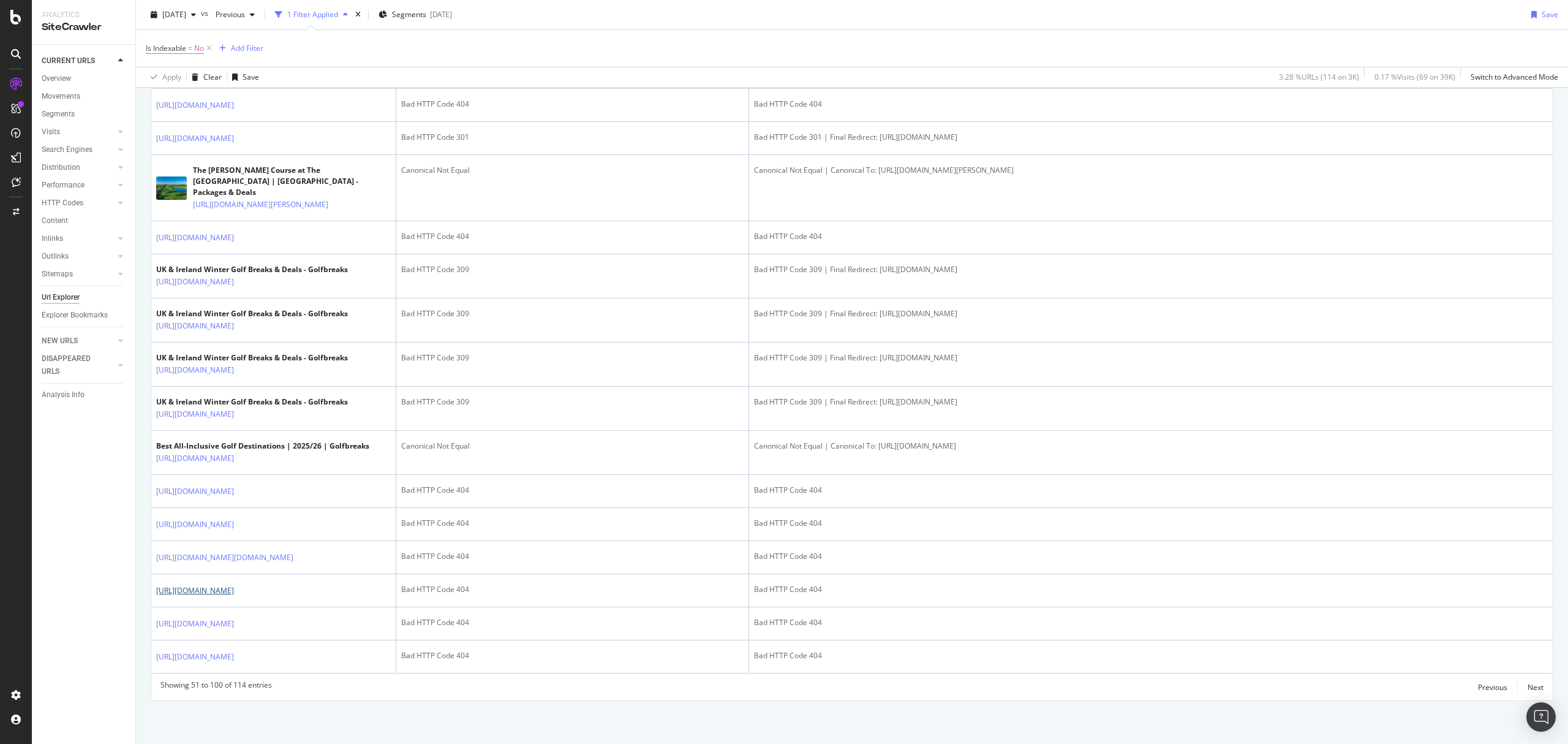
scroll to position [1895, 0]
click at [14, 17] on icon at bounding box center [16, 17] width 11 height 15
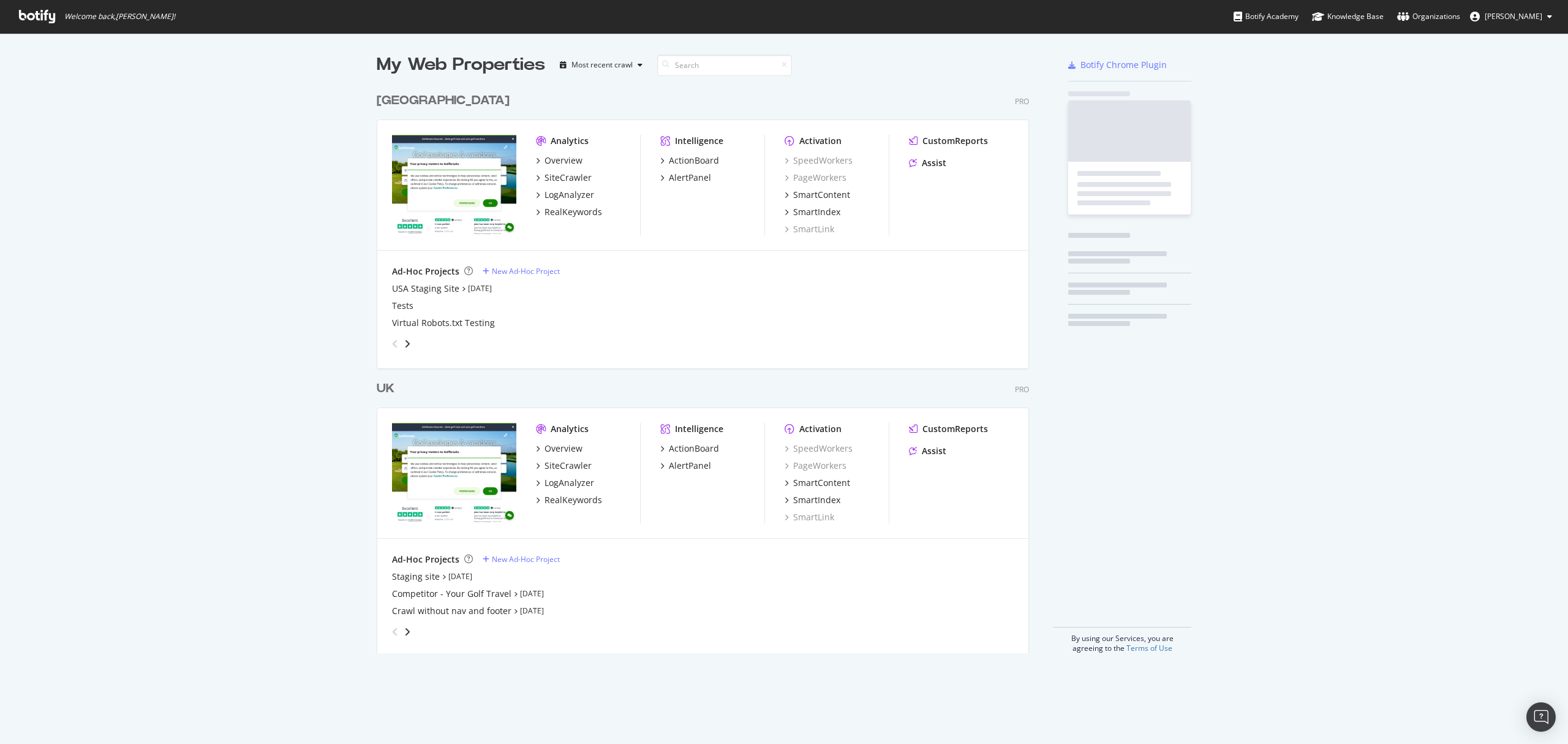
scroll to position [732, 1543]
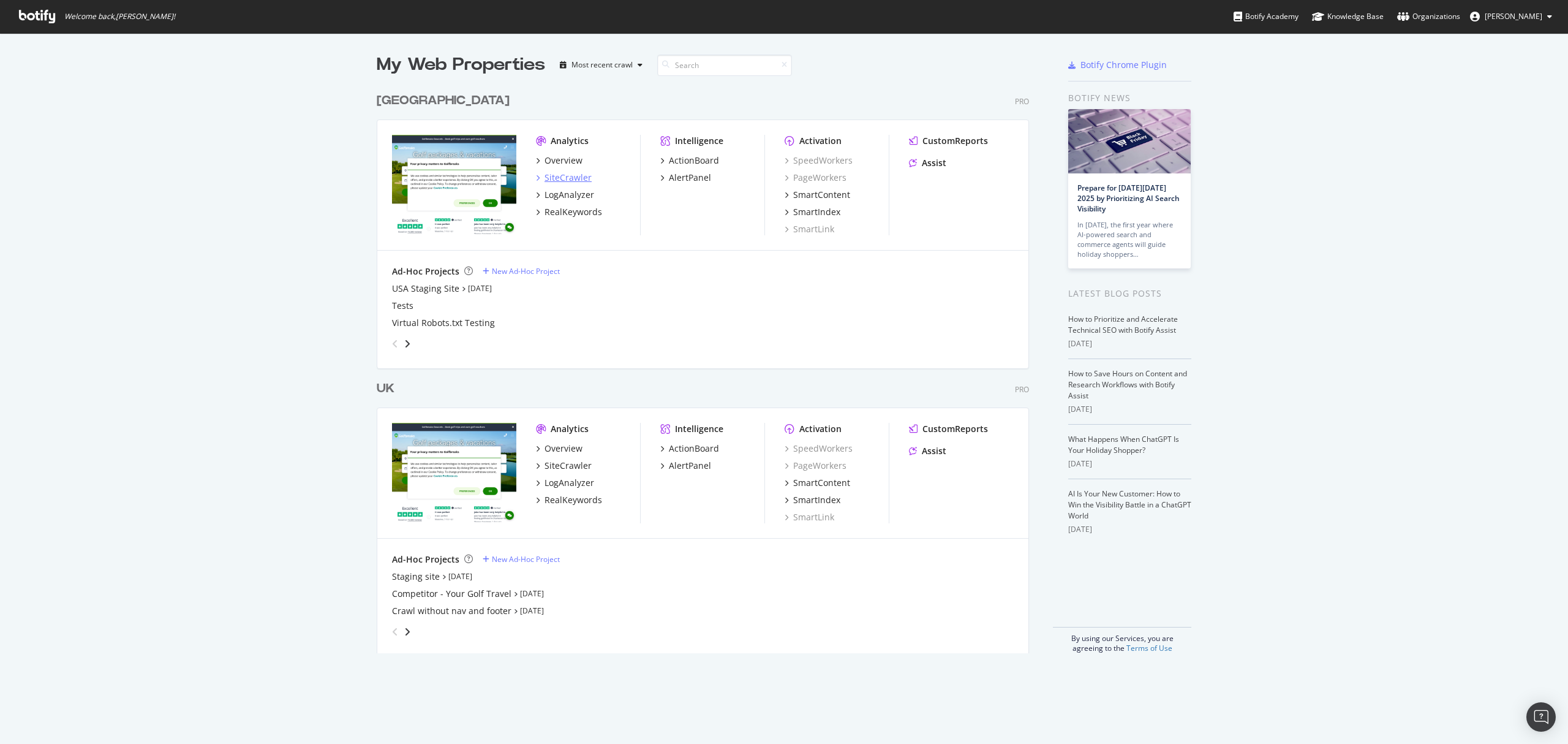
click at [555, 172] on div "SiteCrawler" at bounding box center [568, 178] width 47 height 12
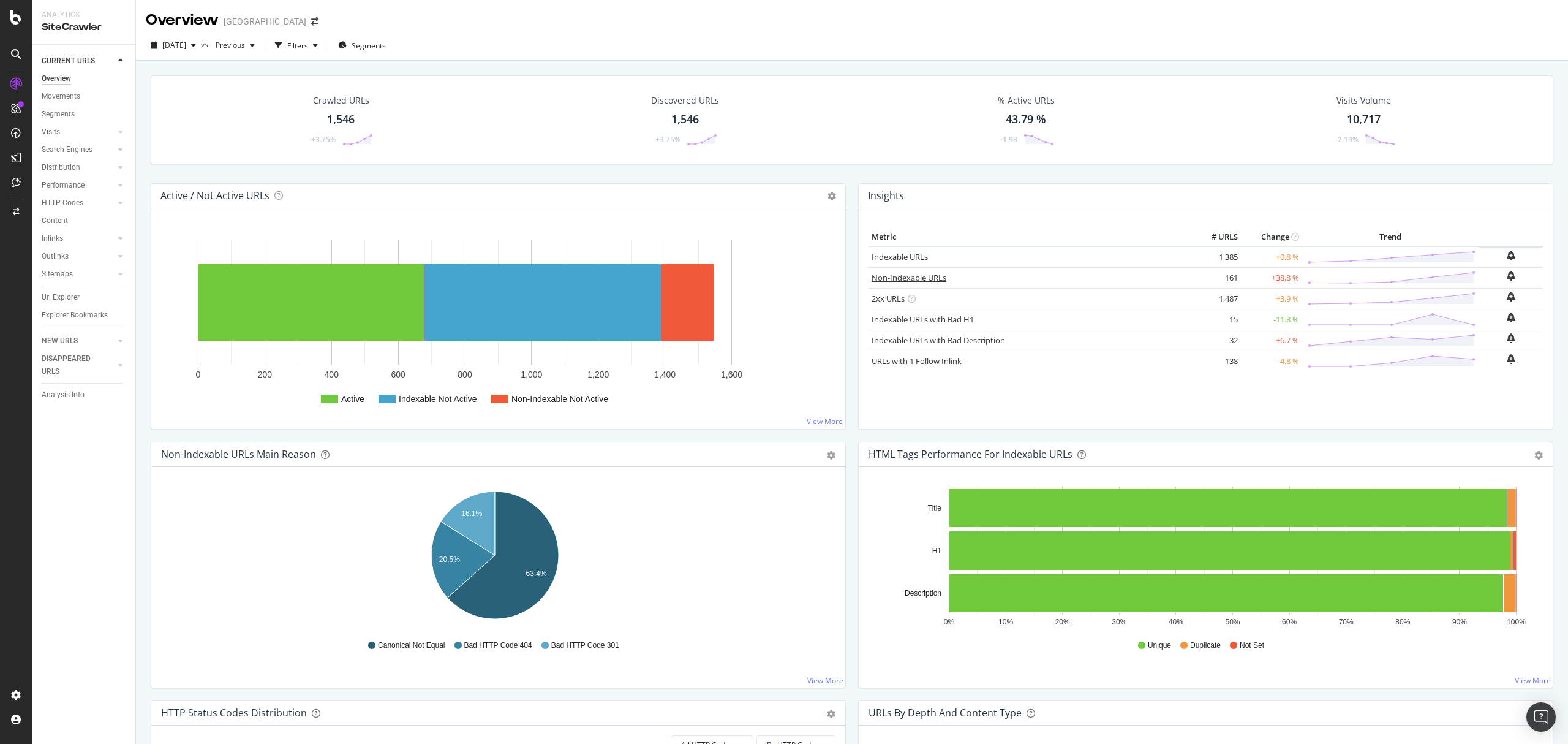
click at [935, 275] on link "Non-Indexable URLs" at bounding box center [908, 278] width 75 height 11
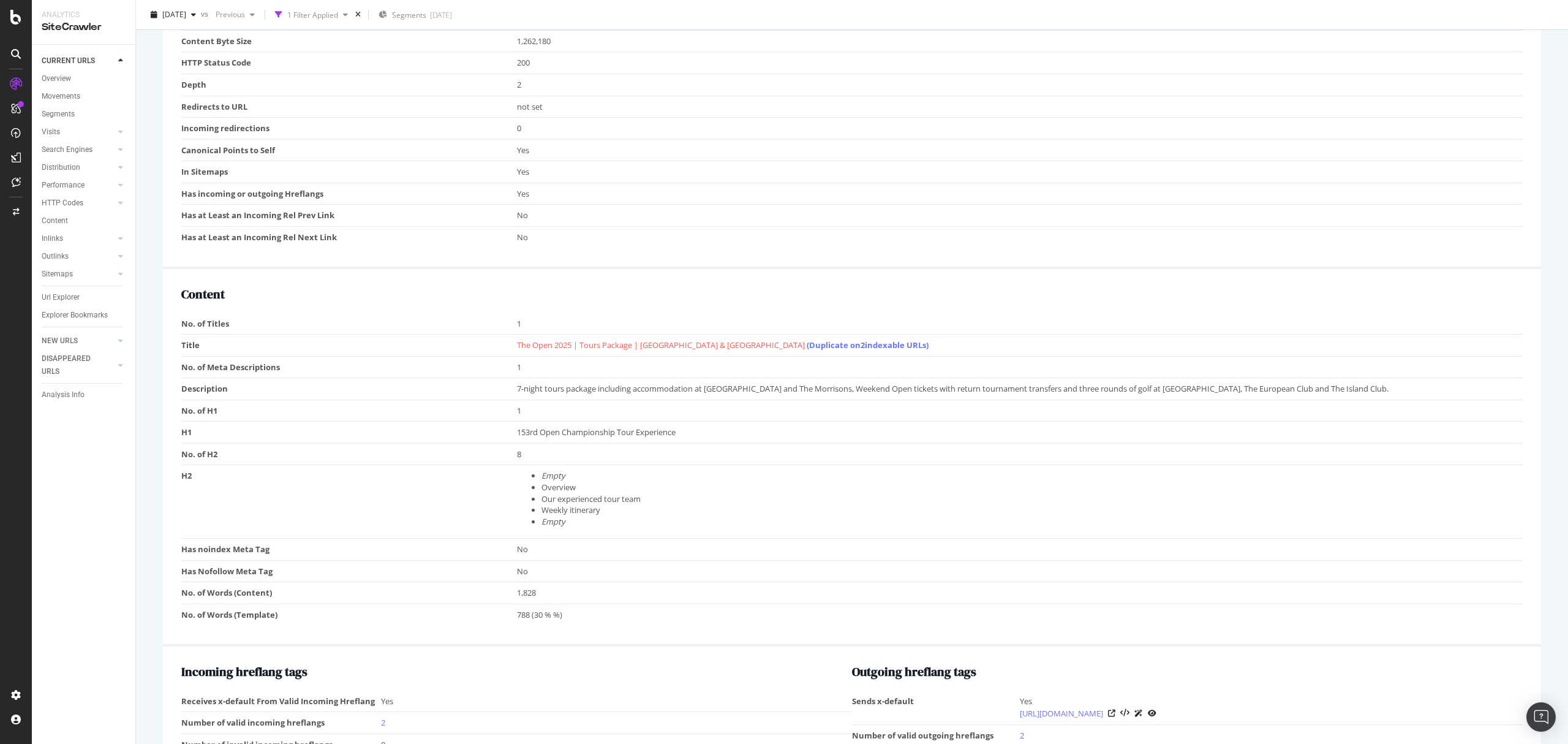
scroll to position [563, 0]
drag, startPoint x: 733, startPoint y: 346, endPoint x: 618, endPoint y: 375, distance: 118.6
click at [618, 375] on td "1" at bounding box center [1020, 366] width 1006 height 22
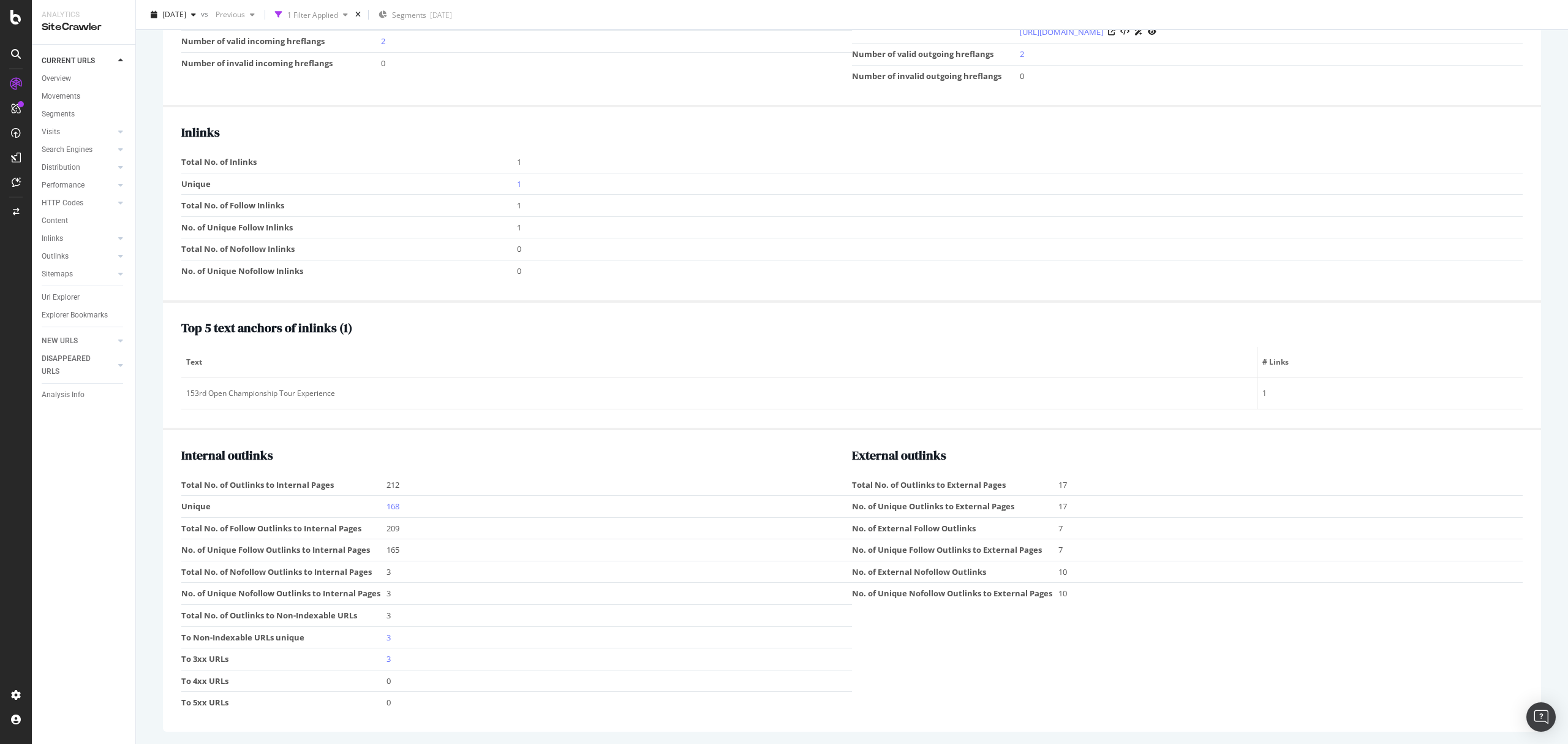
scroll to position [0, 0]
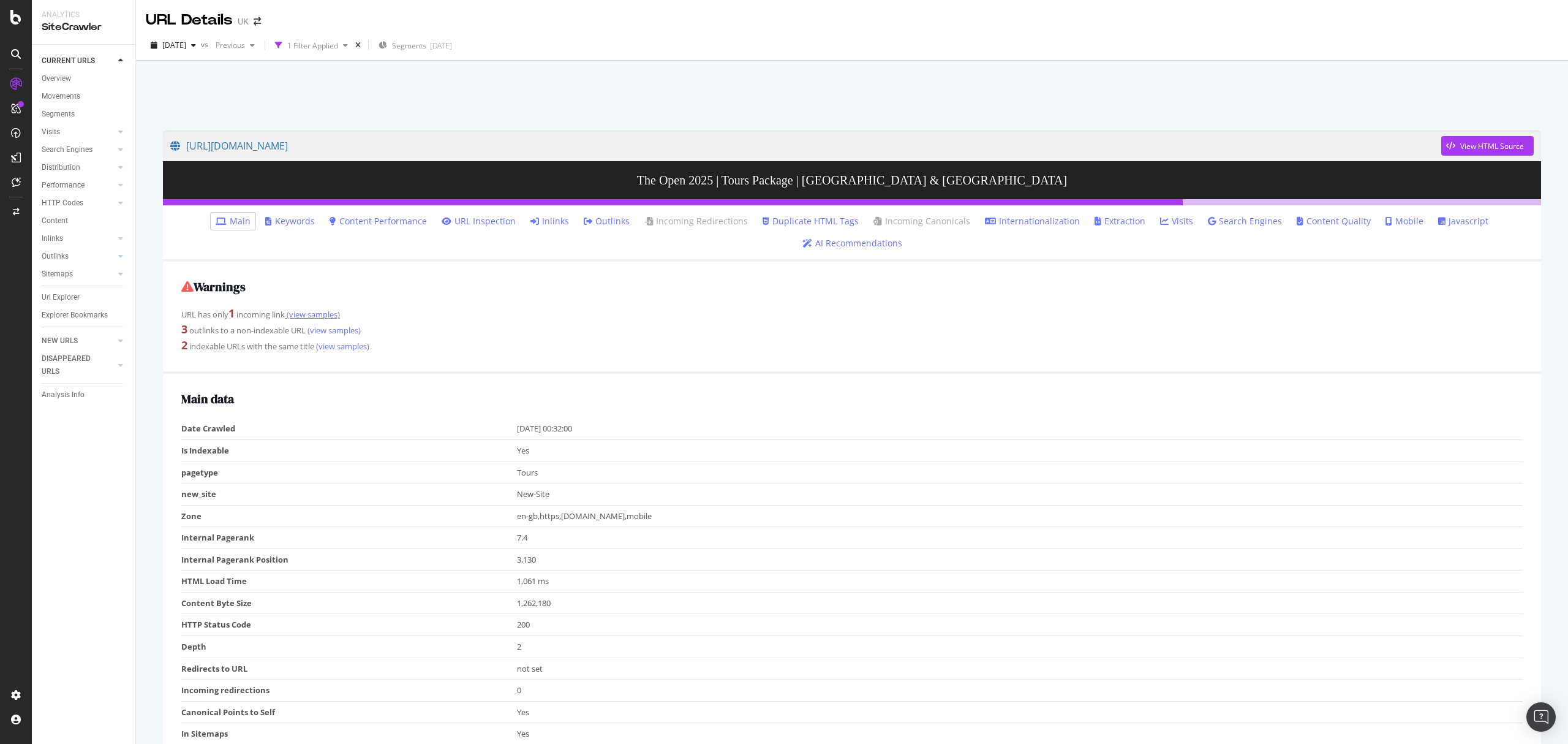
click at [329, 315] on link "(view samples)" at bounding box center [312, 315] width 55 height 11
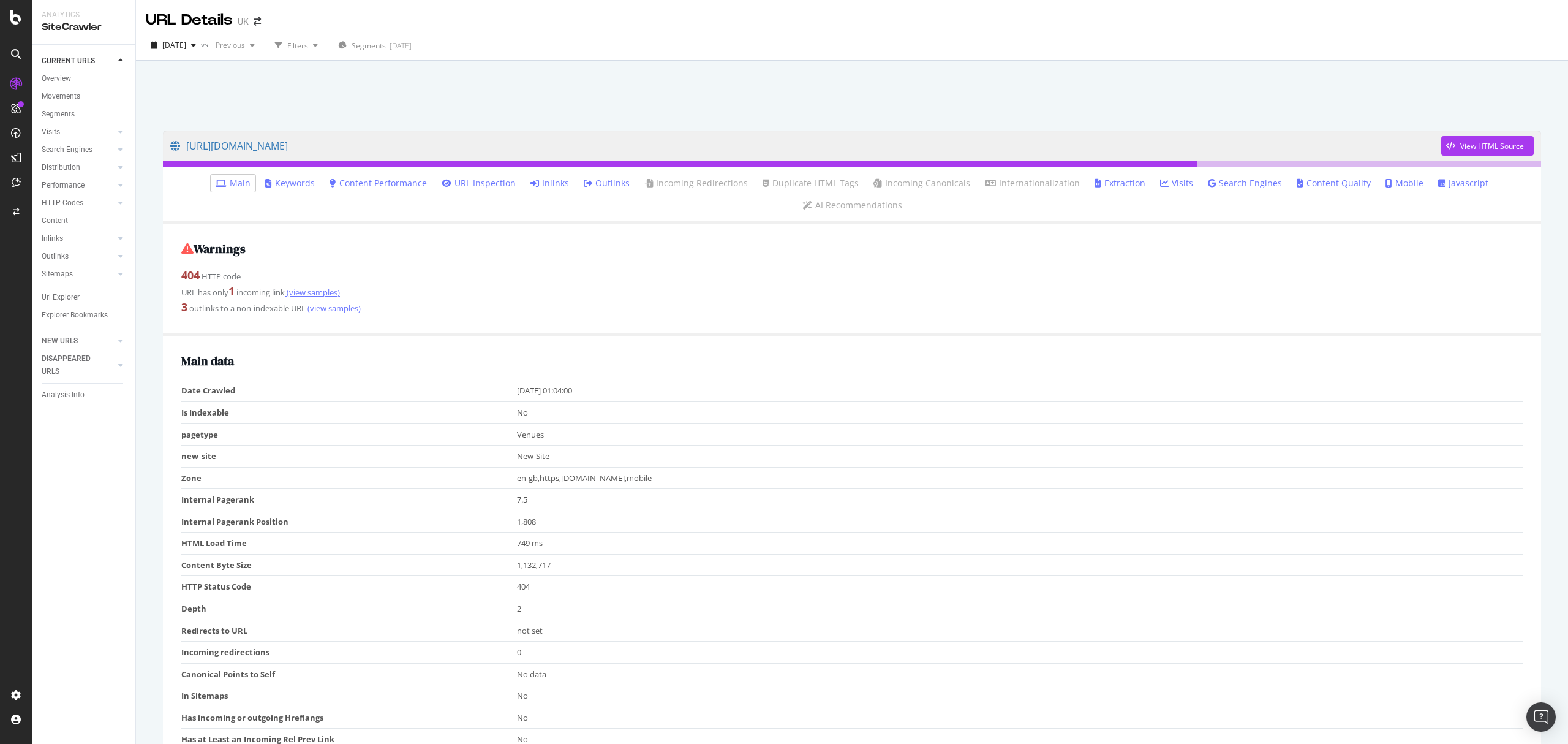
click at [318, 288] on link "(view samples)" at bounding box center [312, 292] width 55 height 11
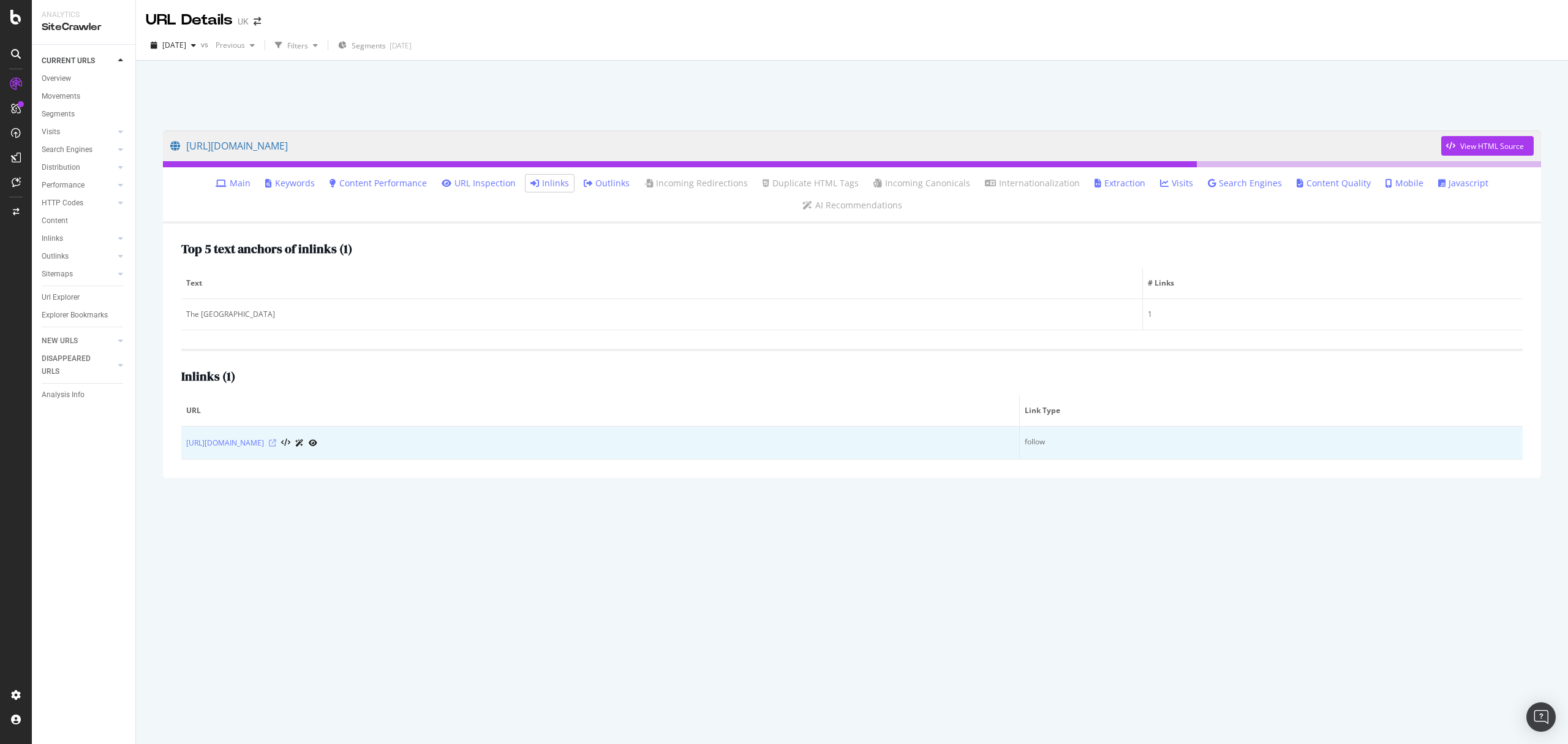
click at [276, 439] on icon at bounding box center [273, 443] width 7 height 7
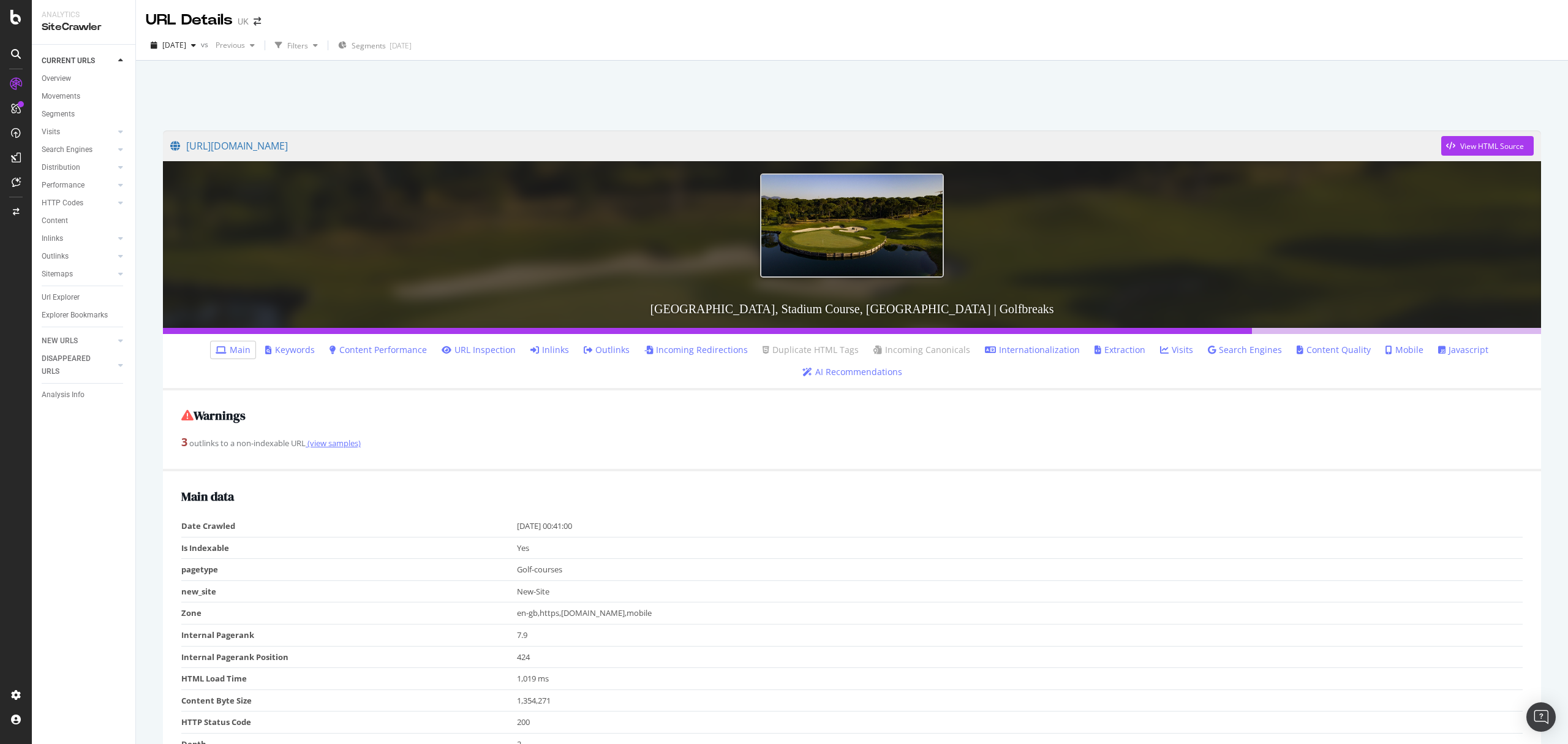
click at [334, 444] on link "(view samples)" at bounding box center [333, 443] width 55 height 11
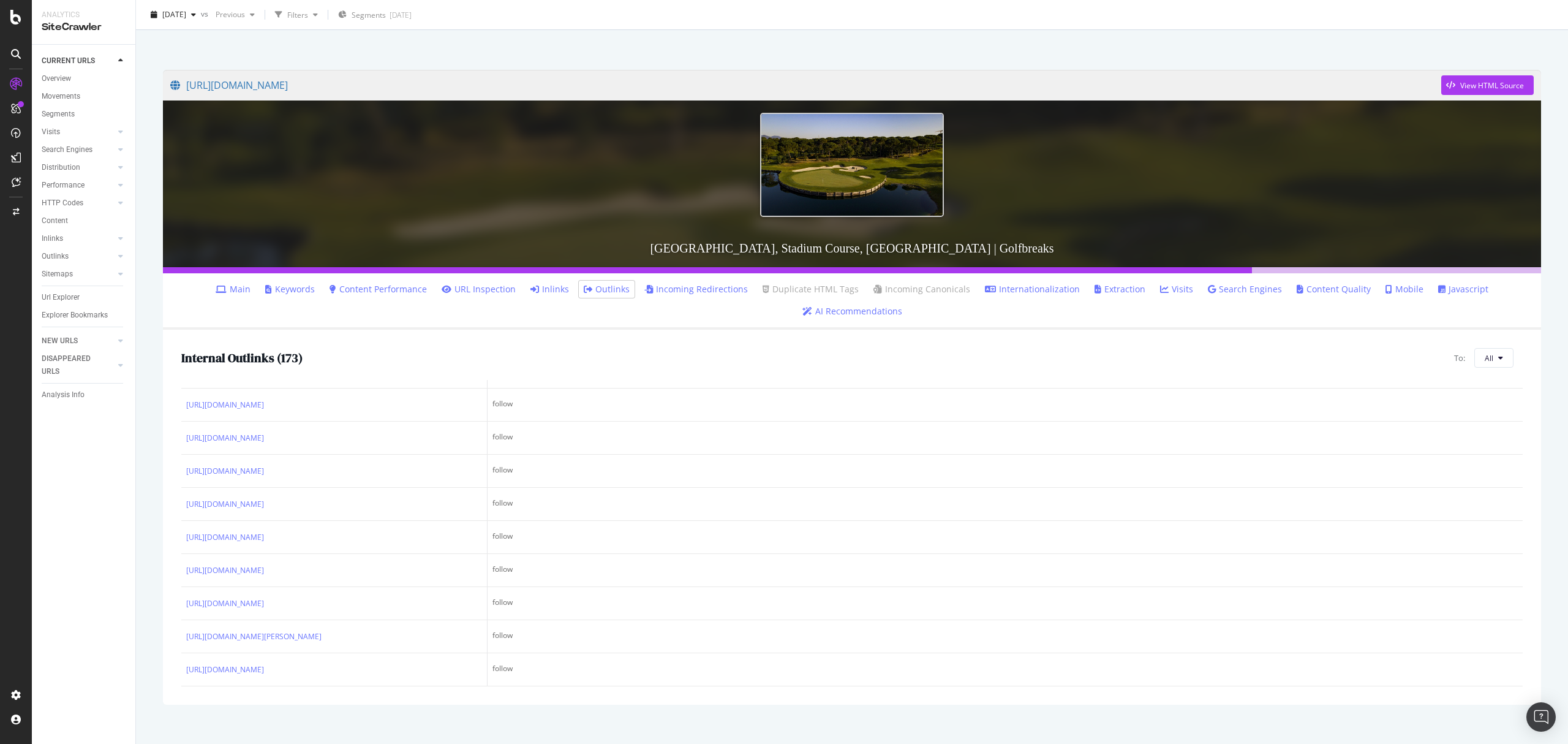
scroll to position [5834, 0]
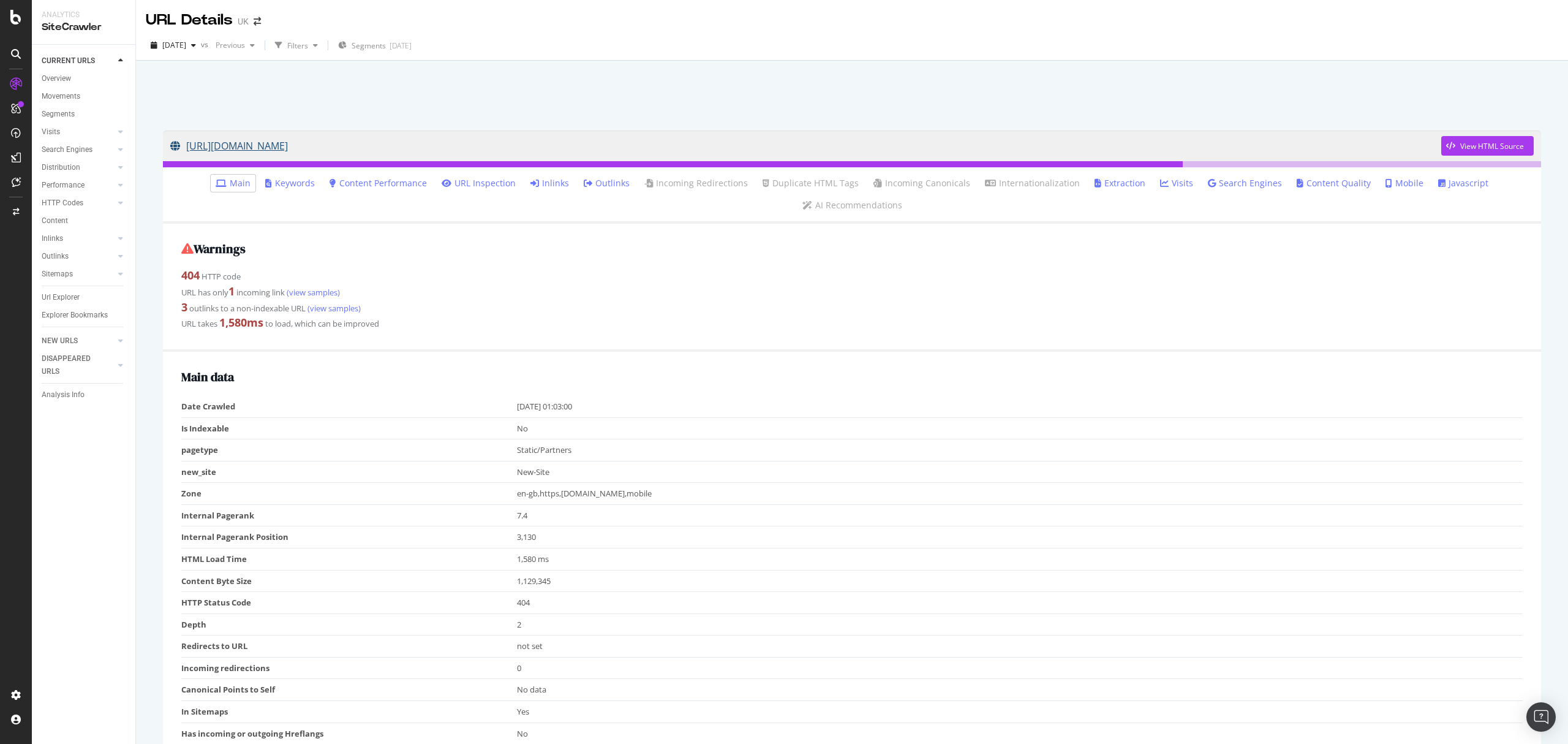
click at [422, 144] on link "https://www.golfbreaks.com/en-gb/partners/womens-golf-day/" at bounding box center [805, 146] width 1271 height 31
click at [550, 180] on link "Inlinks" at bounding box center [549, 183] width 39 height 12
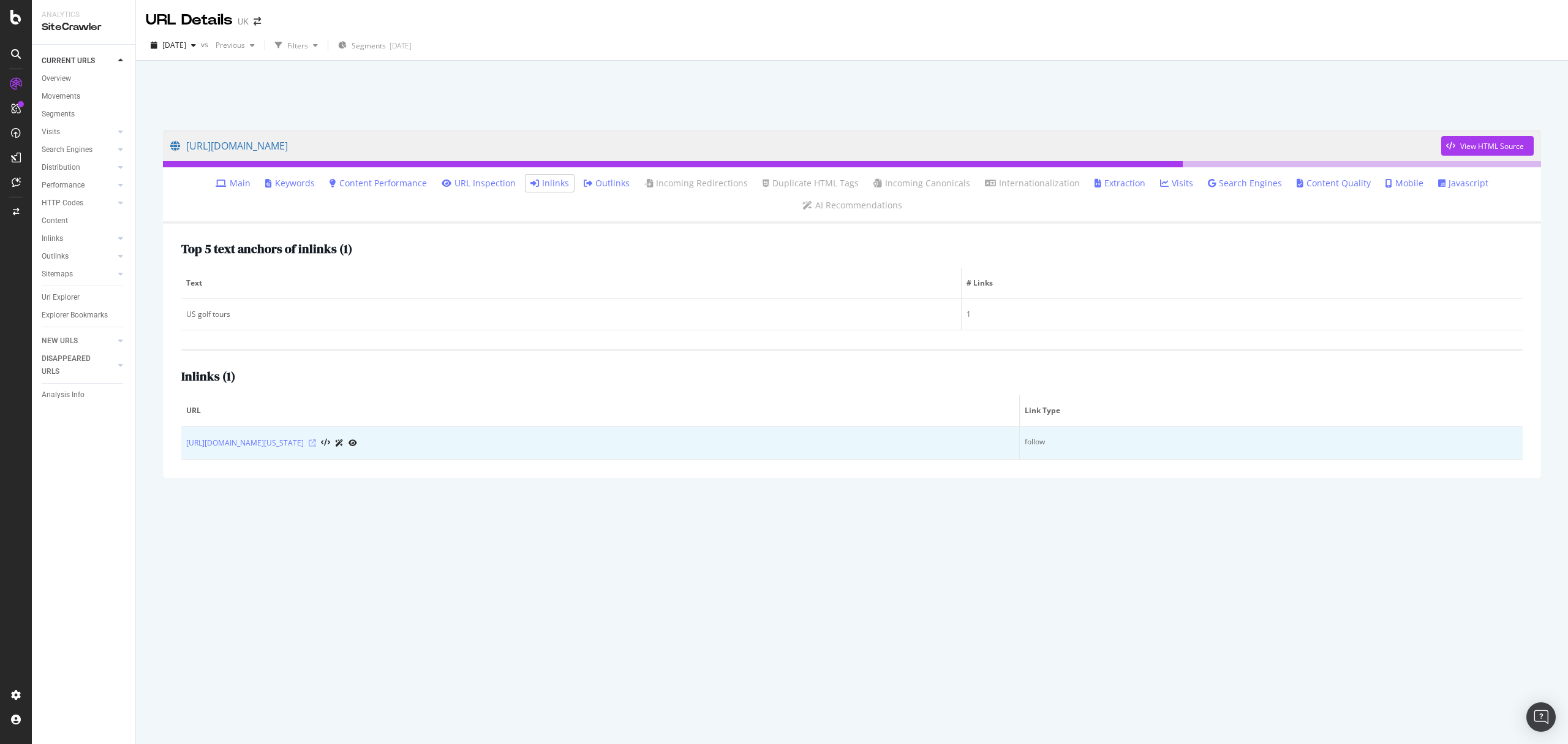
click at [316, 439] on icon at bounding box center [313, 443] width 7 height 7
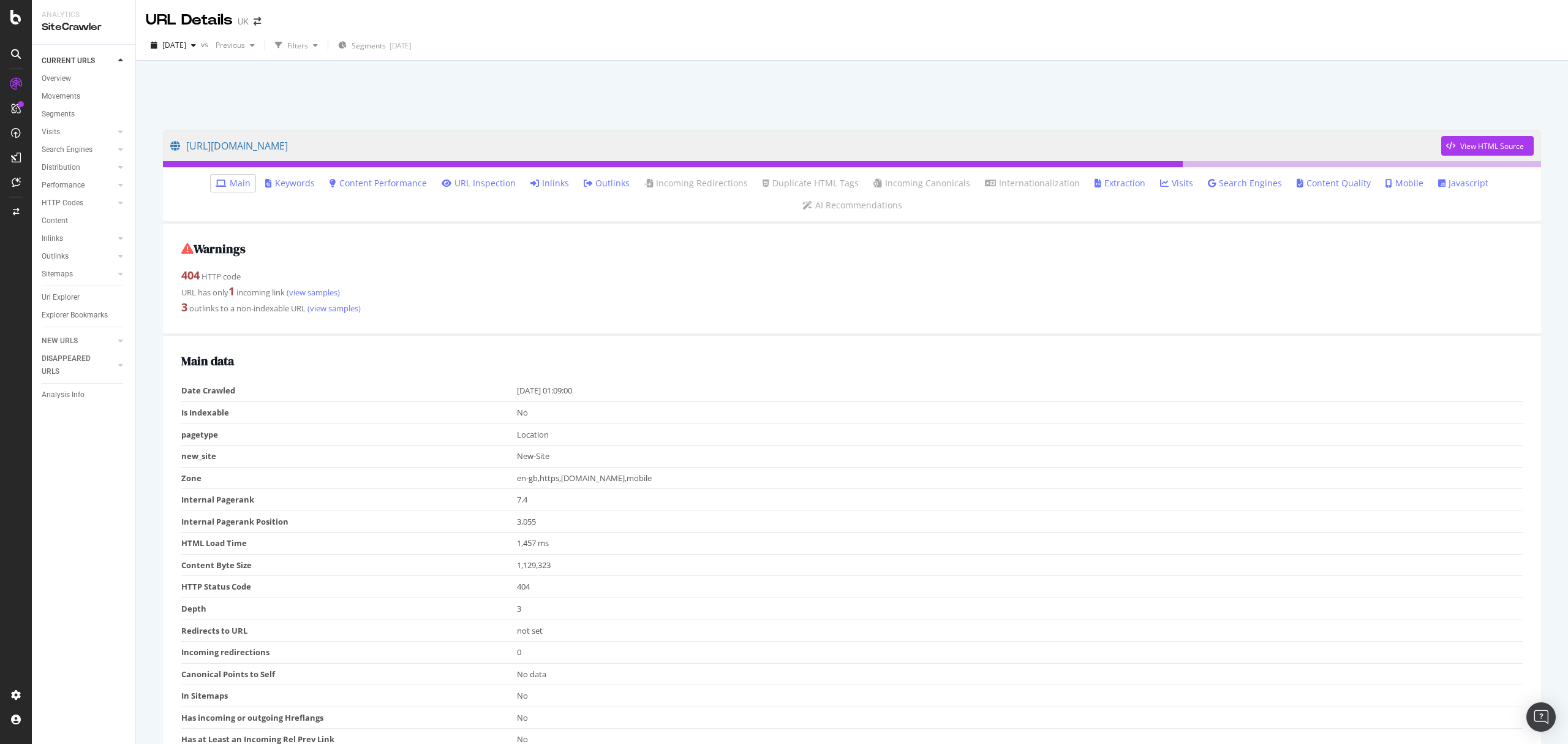
click at [549, 186] on link "Inlinks" at bounding box center [549, 183] width 39 height 12
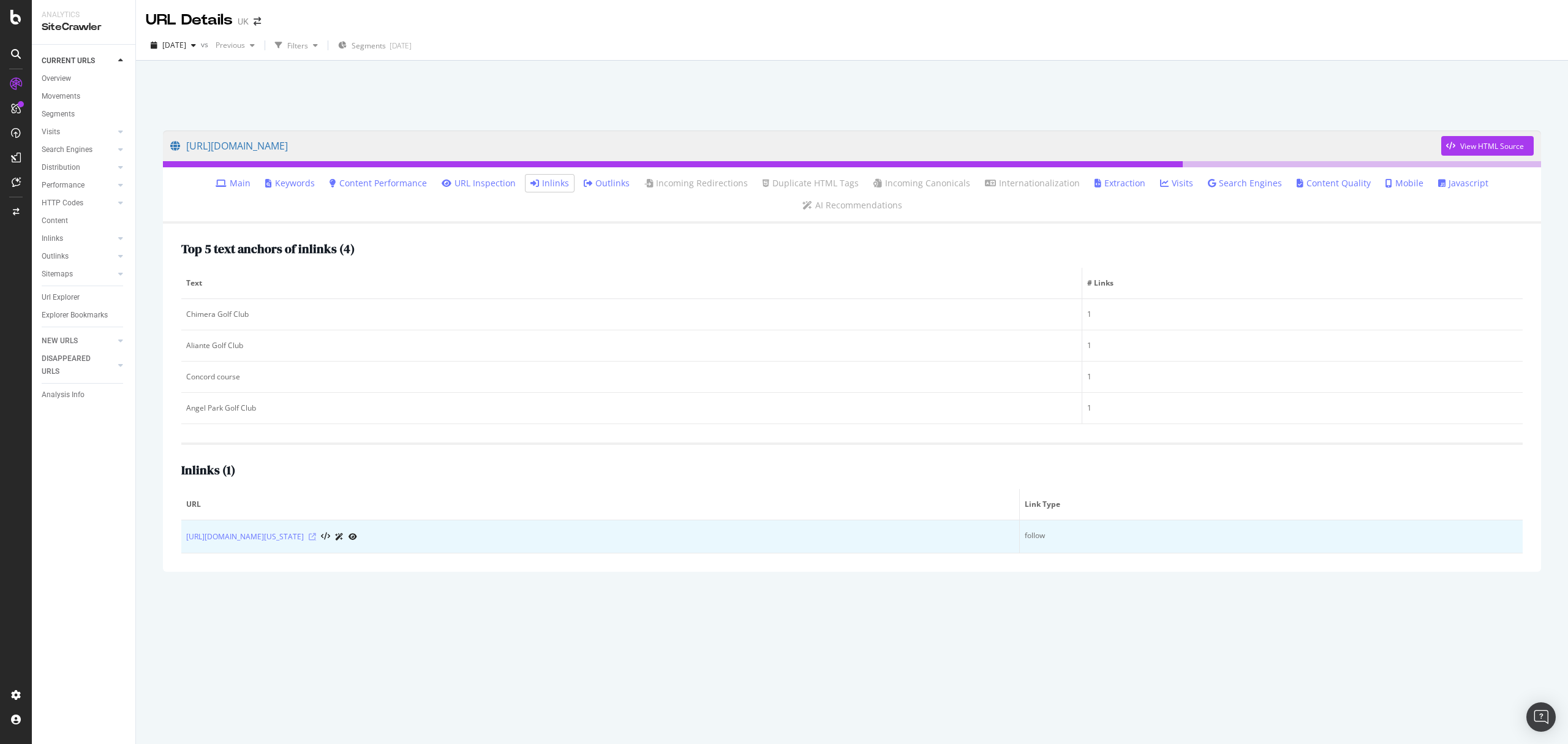
click at [316, 533] on icon at bounding box center [313, 537] width 7 height 7
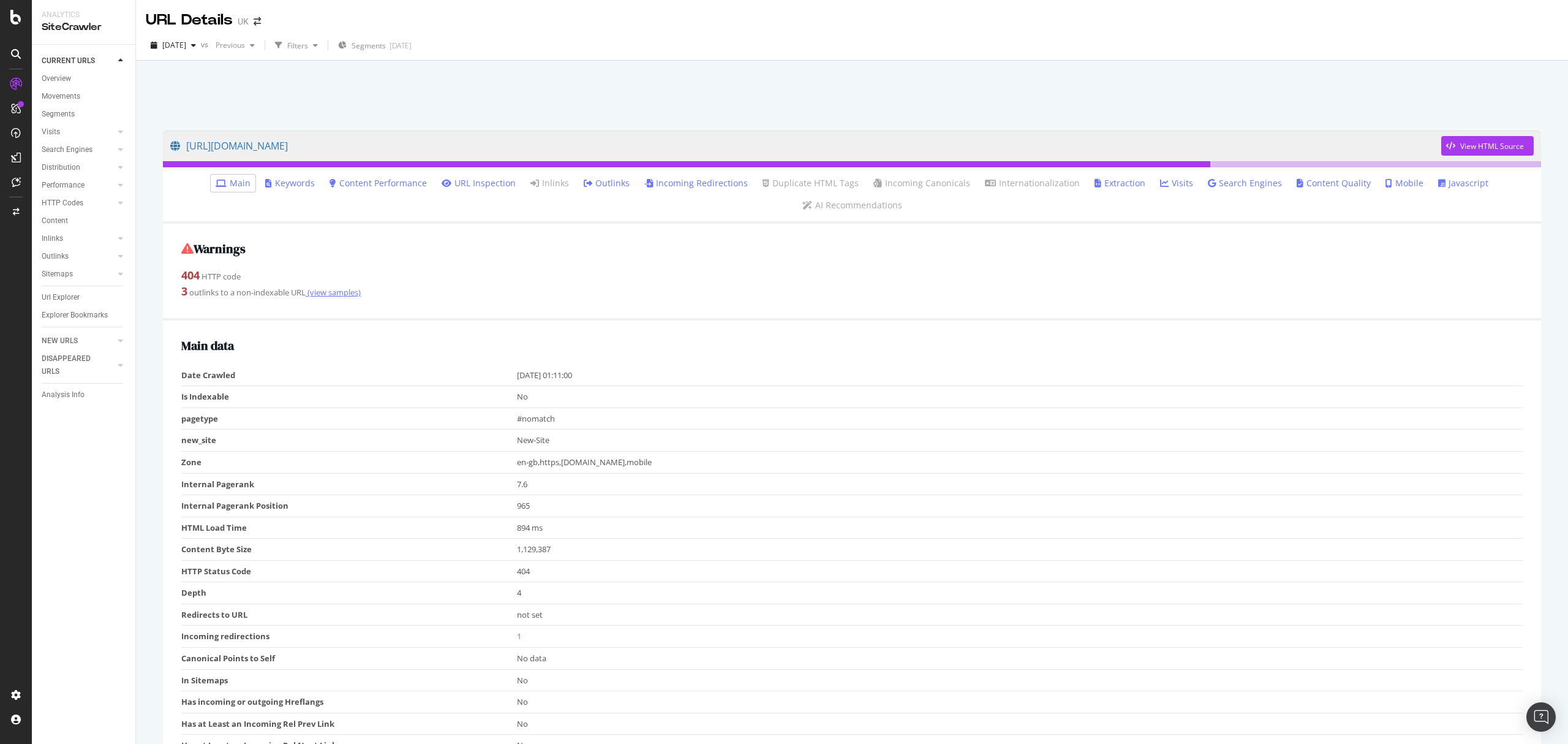
click at [340, 294] on link "(view samples)" at bounding box center [333, 292] width 55 height 11
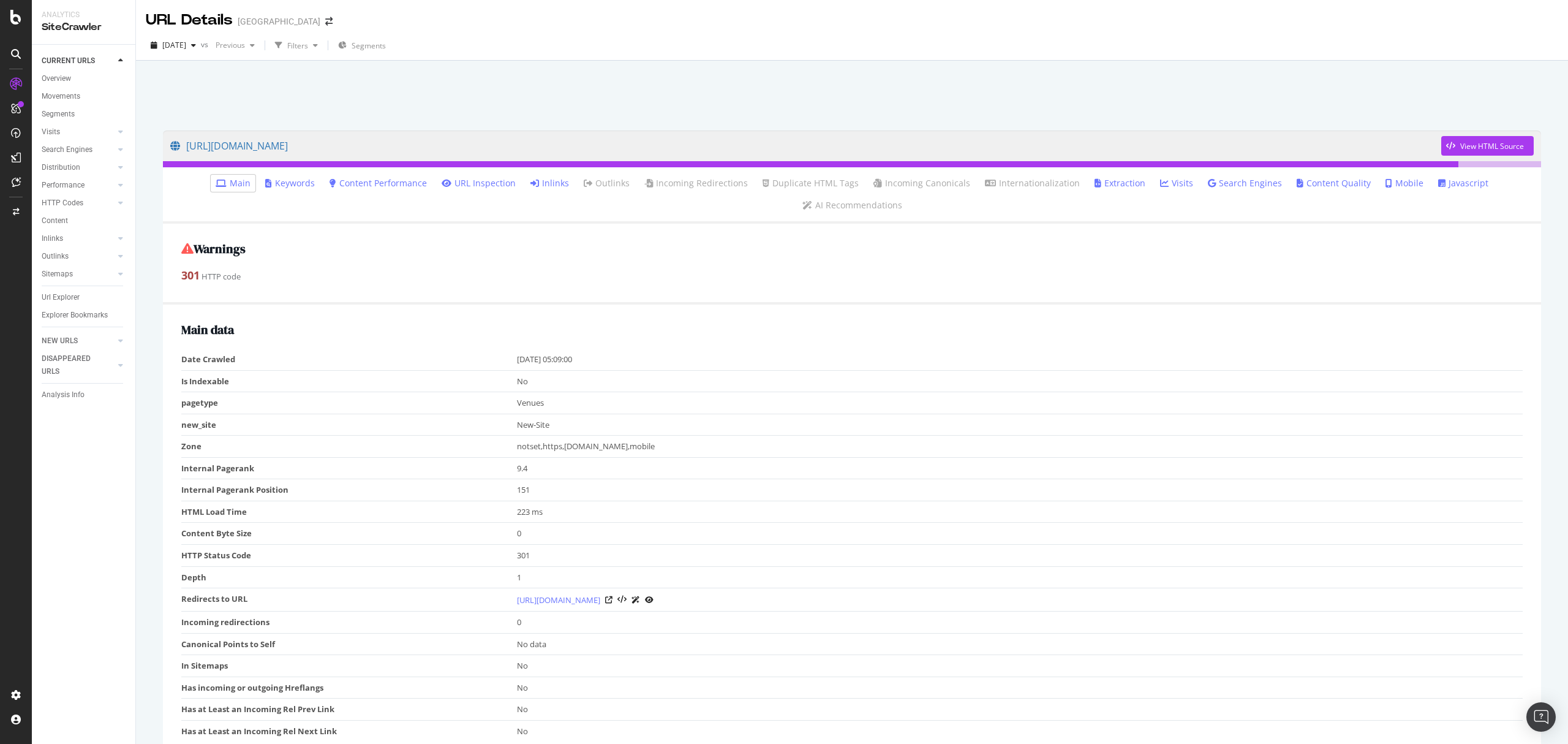
click at [557, 181] on link "Inlinks" at bounding box center [549, 183] width 39 height 12
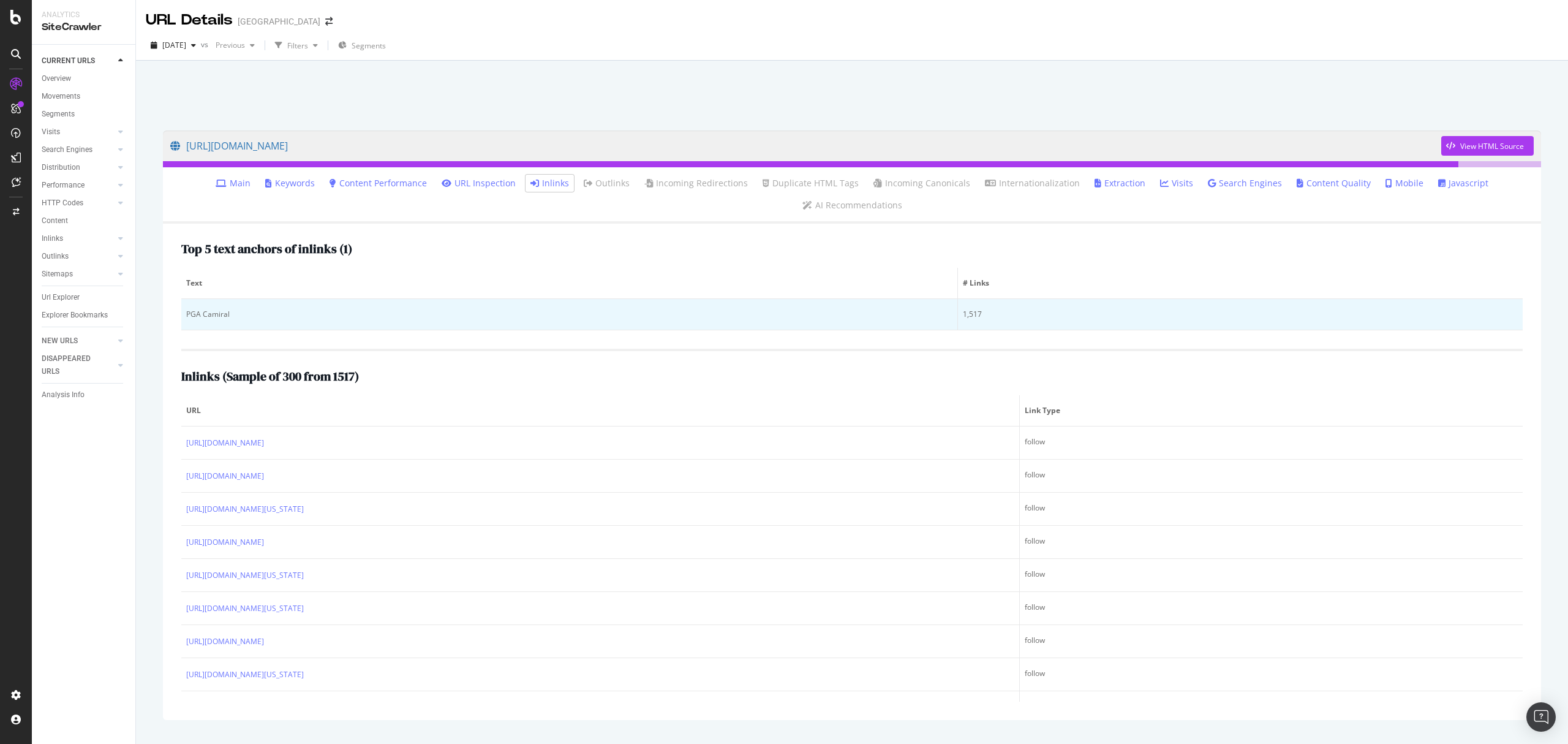
click at [483, 328] on td "PGA Camiral" at bounding box center [569, 315] width 776 height 31
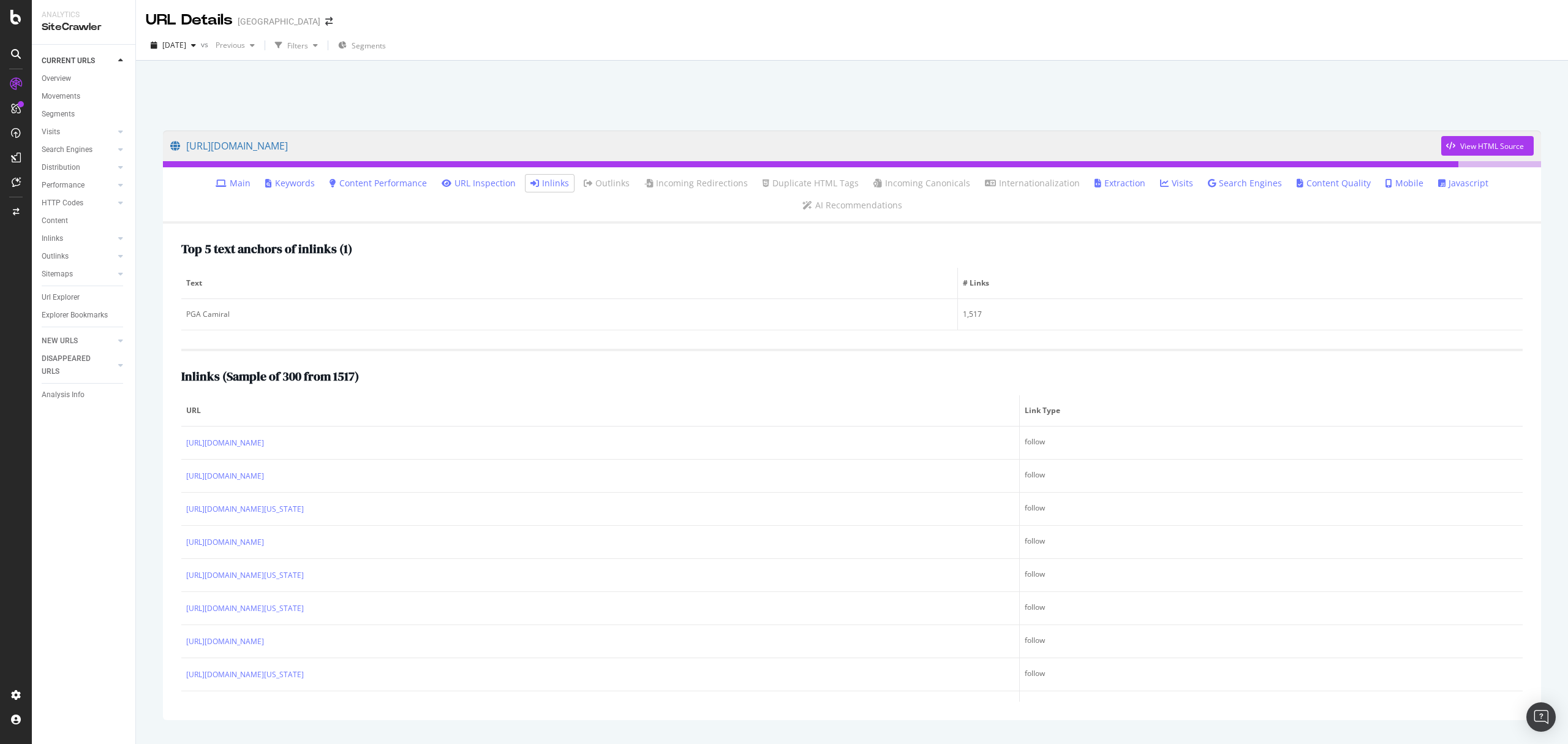
click at [210, 349] on div "Top 5 text anchors of inlinks ( 1 ) Text # Links PGA Camiral 1,517 Inlinks ( Sa…" at bounding box center [852, 472] width 1378 height 496
